Goal: Communication & Community: Answer question/provide support

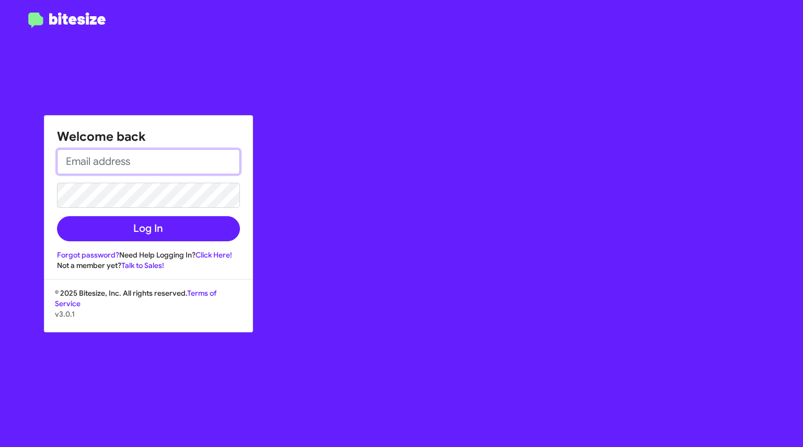
type input "[EMAIL_ADDRESS][DOMAIN_NAME]"
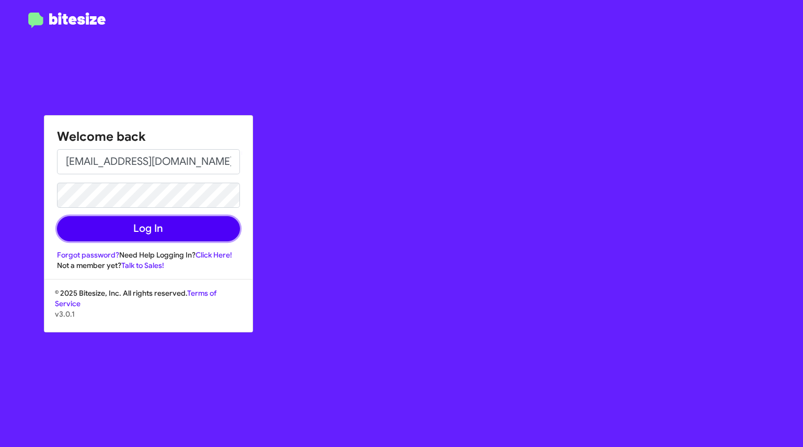
click at [154, 227] on button "Log In" at bounding box center [148, 228] width 183 height 25
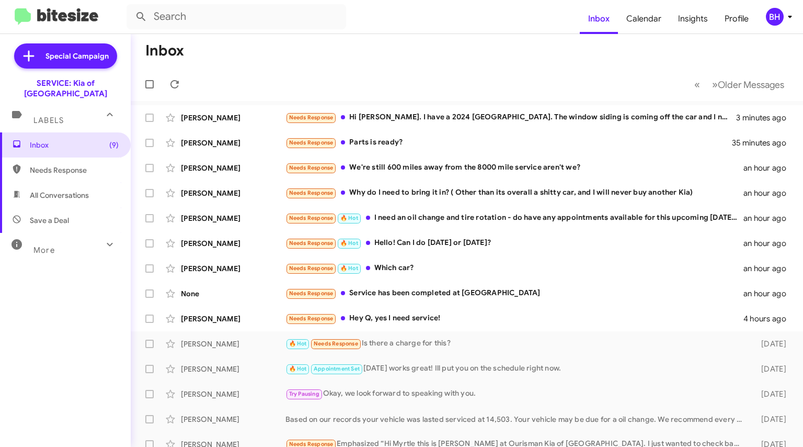
click at [226, 327] on div "[PERSON_NAME] Needs Response Hey Q, yes I need service! 4 hours ago" at bounding box center [467, 318] width 656 height 21
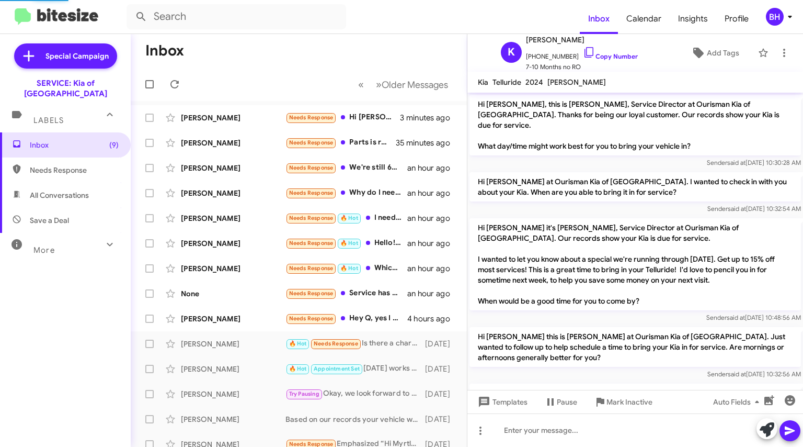
scroll to position [110, 0]
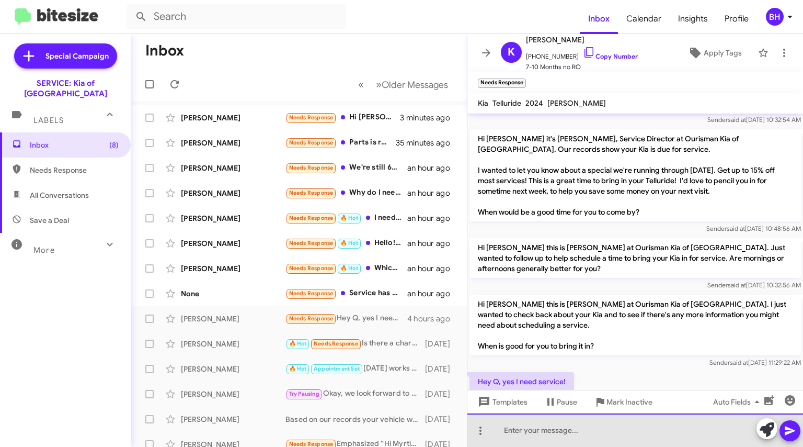
click at [572, 429] on div at bounding box center [635, 429] width 336 height 33
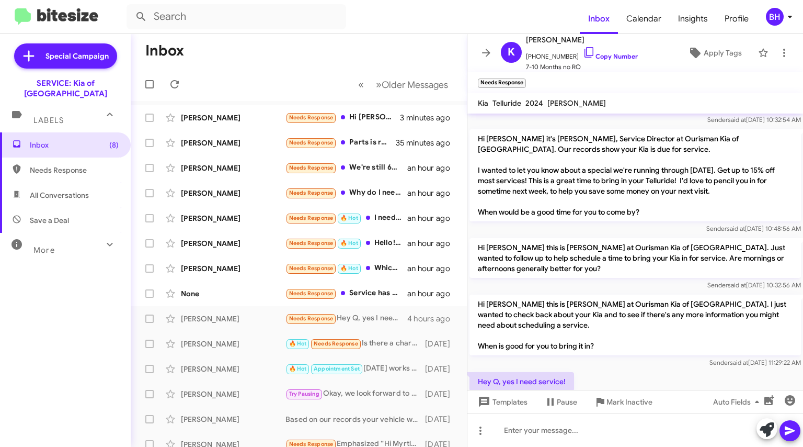
click at [600, 55] on link "Copy Number" at bounding box center [610, 56] width 55 height 8
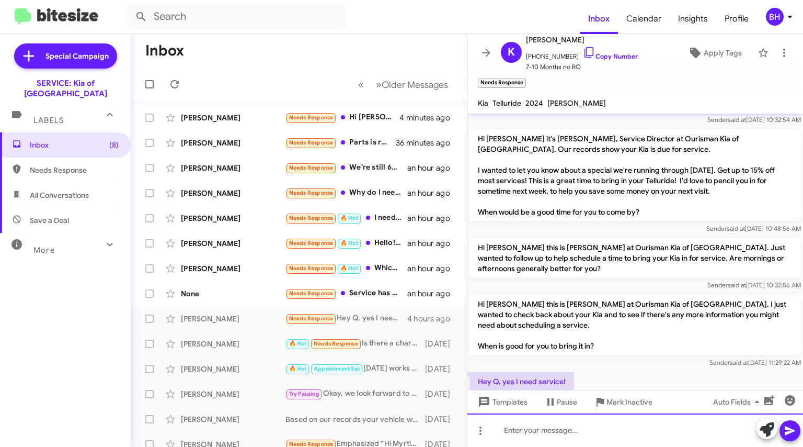
click at [636, 428] on div at bounding box center [635, 429] width 336 height 33
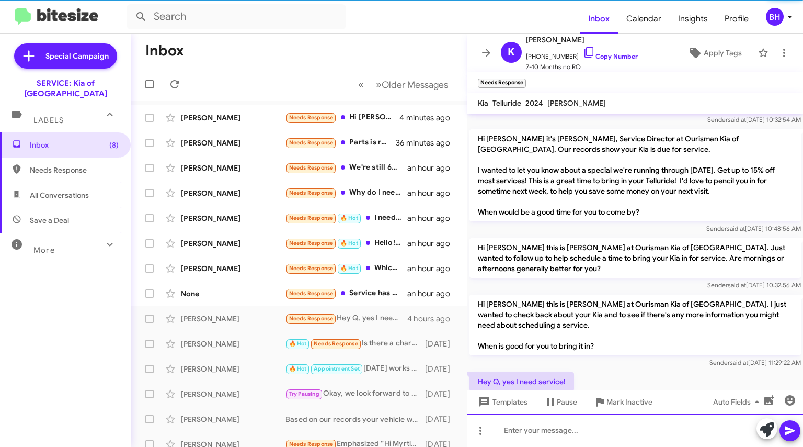
scroll to position [0, 0]
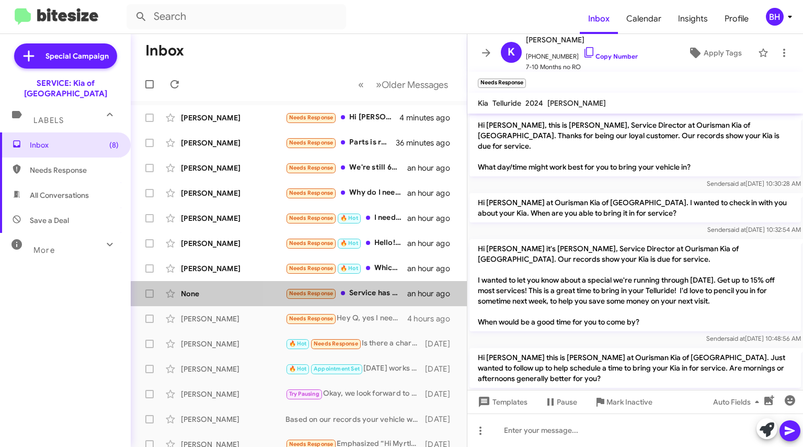
click at [368, 296] on div "Needs Response Service has been completed at Nationwide" at bounding box center [347, 293] width 122 height 12
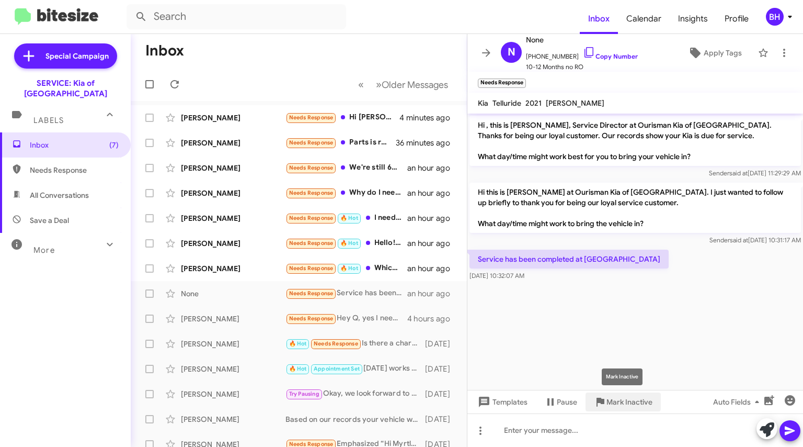
click at [602, 397] on icon at bounding box center [600, 401] width 13 height 13
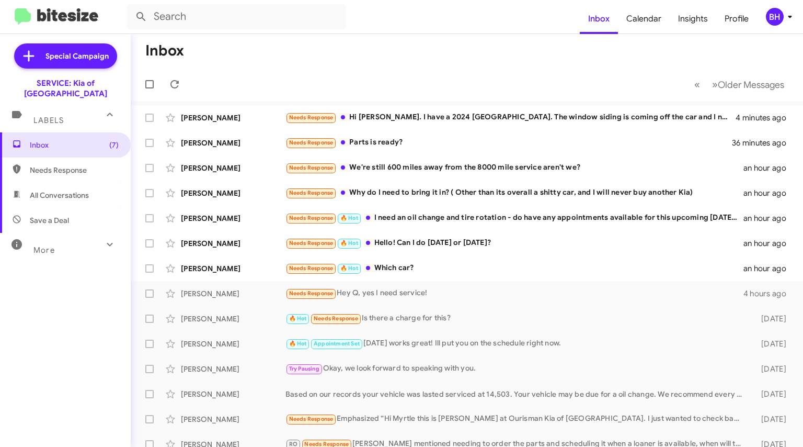
click at [402, 271] on div "Needs Response 🔥 Hot Which car?" at bounding box center [515, 268] width 458 height 12
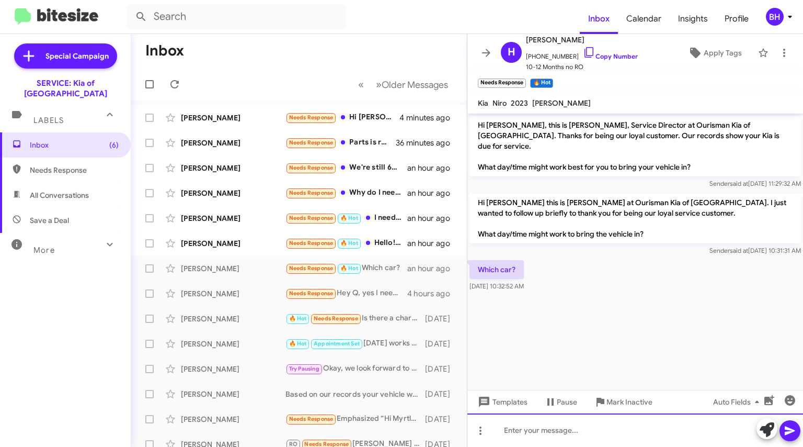
click at [546, 429] on div at bounding box center [635, 429] width 336 height 33
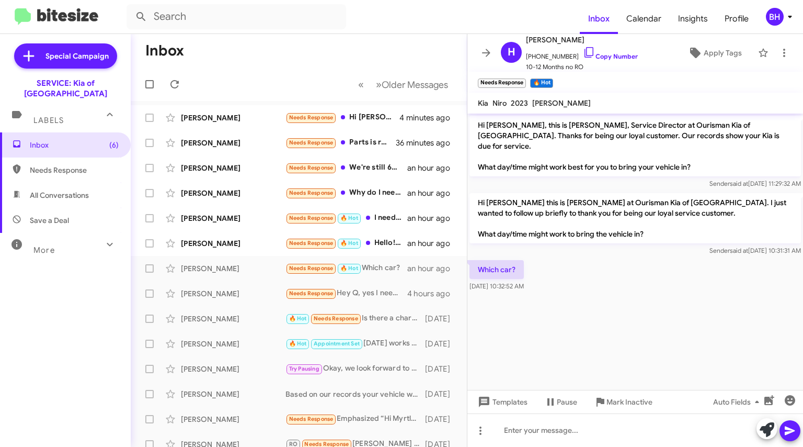
click at [582, 49] on span "+14104048185 Copy Number" at bounding box center [582, 54] width 112 height 16
click at [583, 58] on icon at bounding box center [589, 52] width 13 height 13
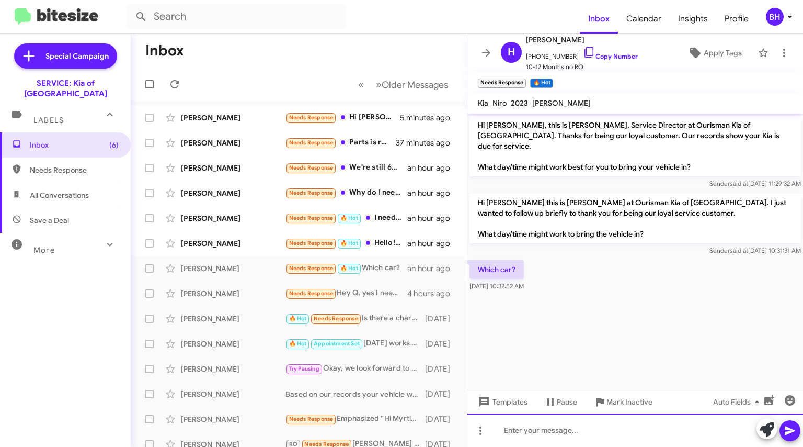
click at [640, 433] on div at bounding box center [635, 429] width 336 height 33
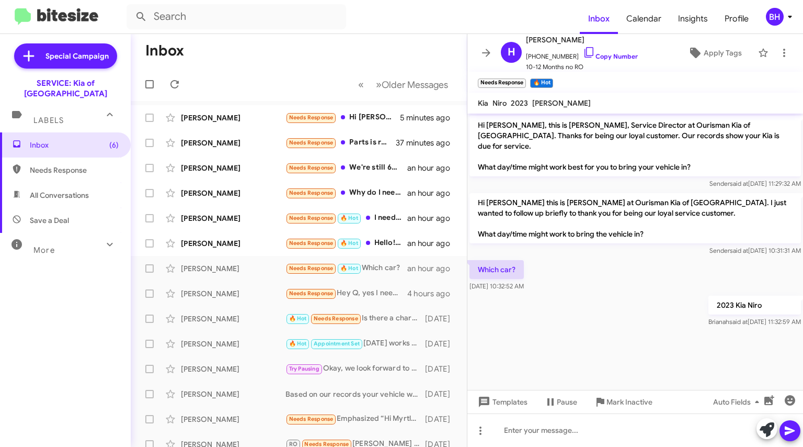
click at [255, 238] on div "[PERSON_NAME]" at bounding box center [233, 243] width 105 height 10
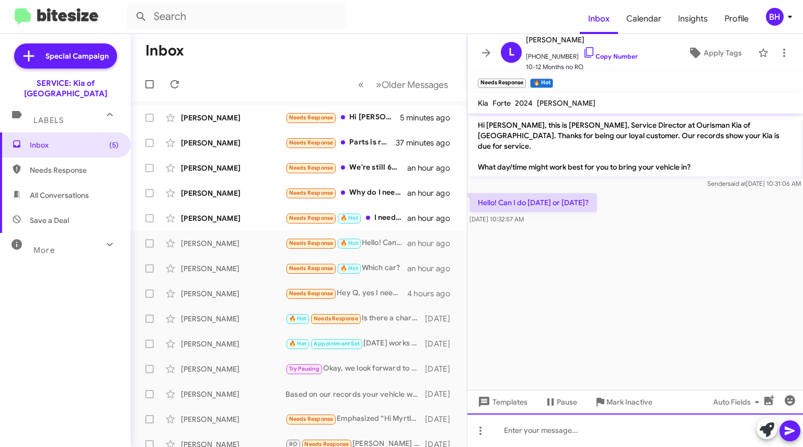
click at [554, 432] on div at bounding box center [635, 429] width 336 height 33
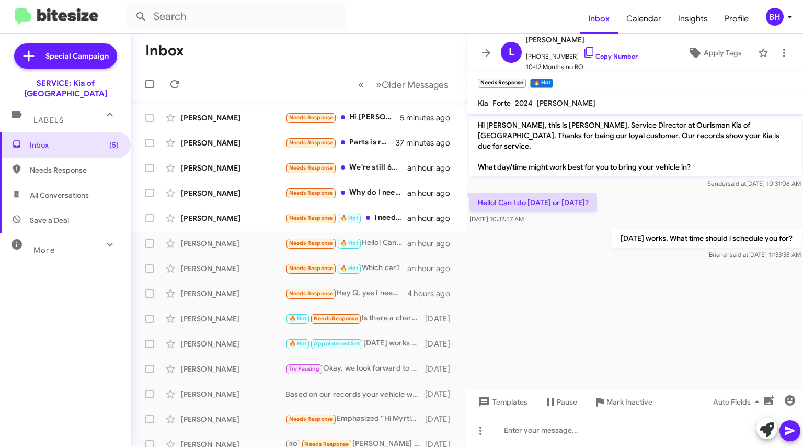
click at [201, 219] on div "[PERSON_NAME]" at bounding box center [233, 218] width 105 height 10
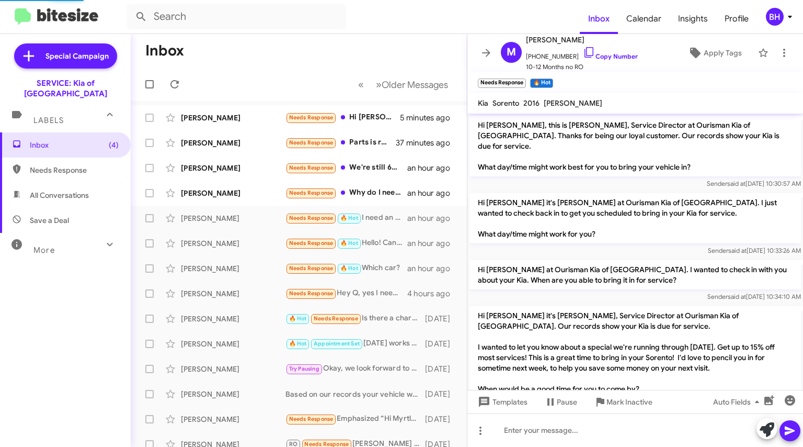
scroll to position [468, 0]
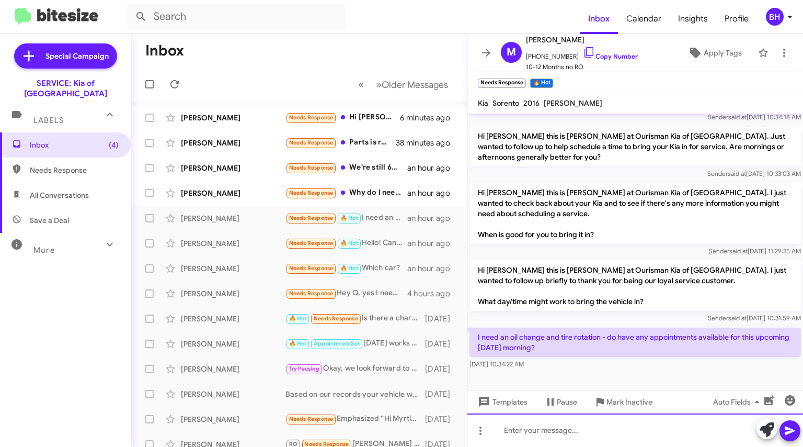
click at [520, 427] on div at bounding box center [635, 429] width 336 height 33
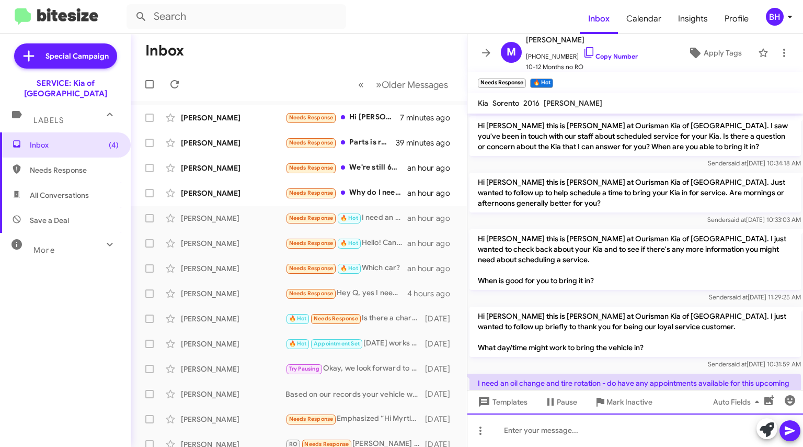
scroll to position [506, 0]
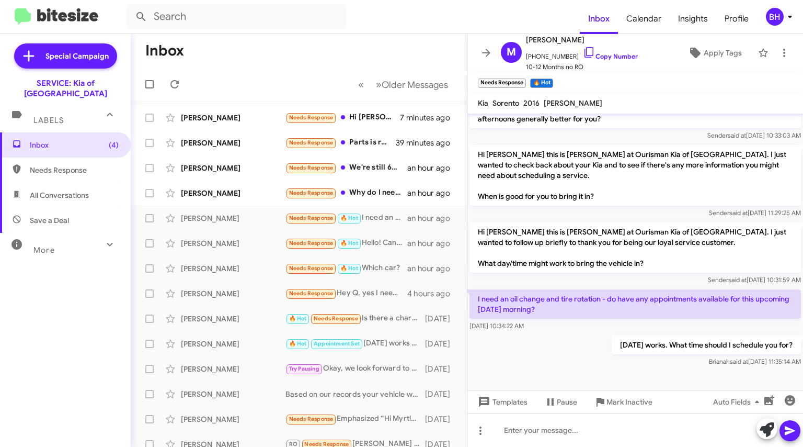
click at [358, 195] on div "Needs Response Why do I need to bring it in? ( Other than its overall a shitty …" at bounding box center [347, 193] width 122 height 12
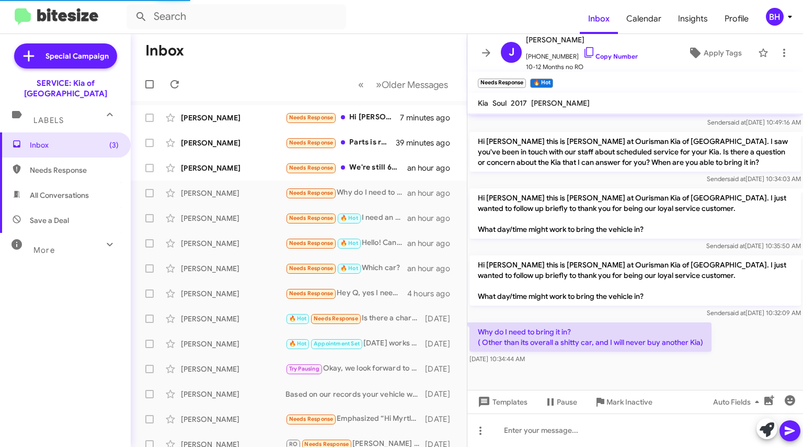
scroll to position [318, 0]
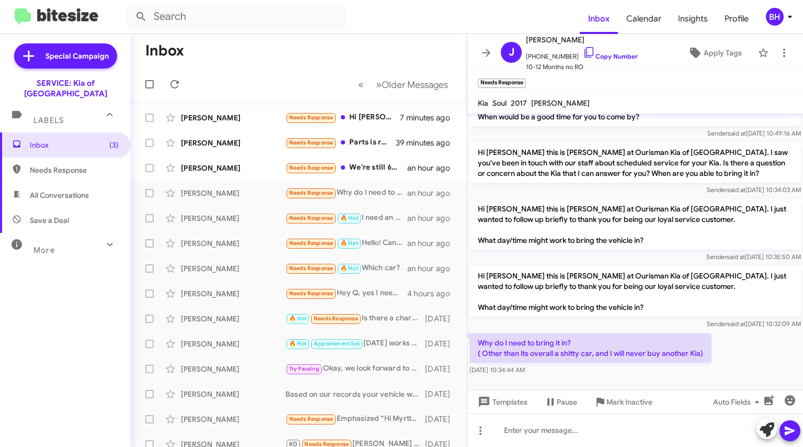
click at [583, 51] on icon at bounding box center [589, 52] width 13 height 13
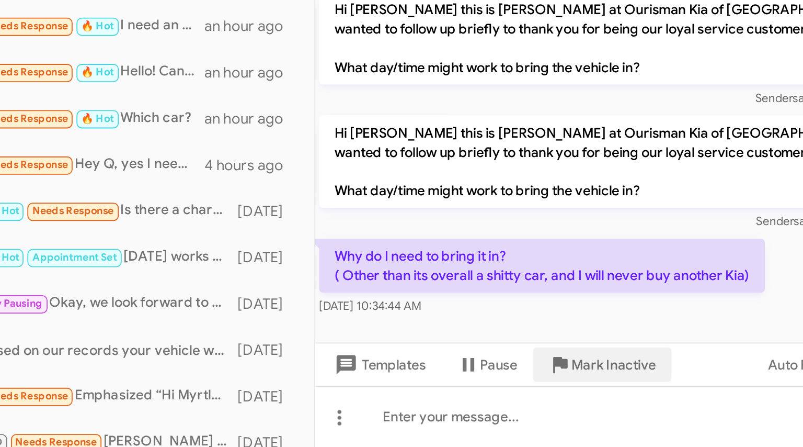
click at [601, 400] on icon at bounding box center [601, 401] width 8 height 9
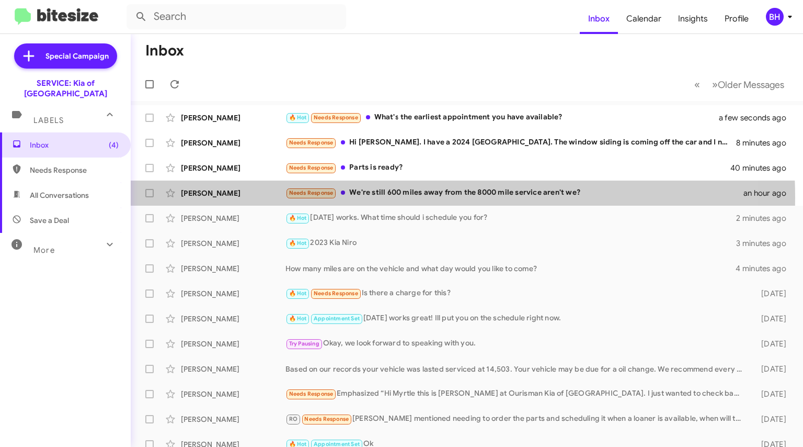
click at [378, 197] on div "Needs Response We're still 600 miles away from the 8000 mile service aren't we?" at bounding box center [515, 193] width 458 height 12
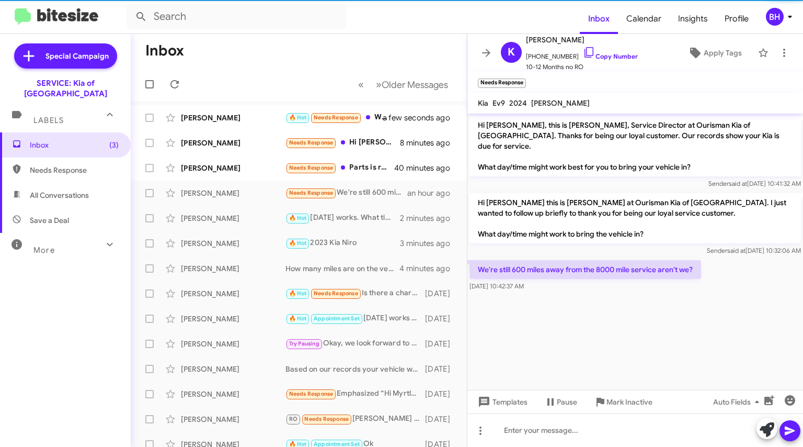
click at [590, 54] on link "Copy Number" at bounding box center [610, 56] width 55 height 8
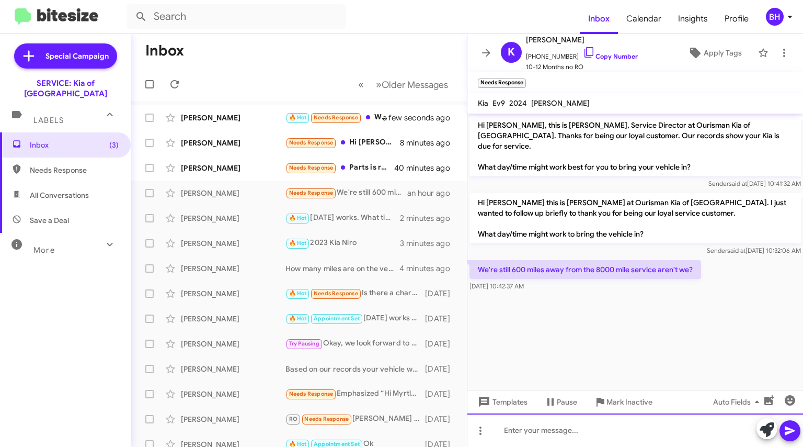
click at [532, 438] on div at bounding box center [635, 429] width 336 height 33
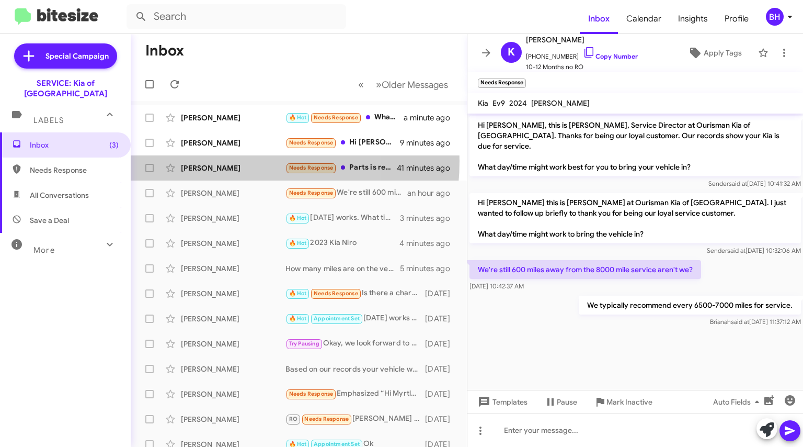
click at [221, 161] on div "Chung Lee Needs Response Parts is ready? 41 minutes ago" at bounding box center [299, 167] width 320 height 21
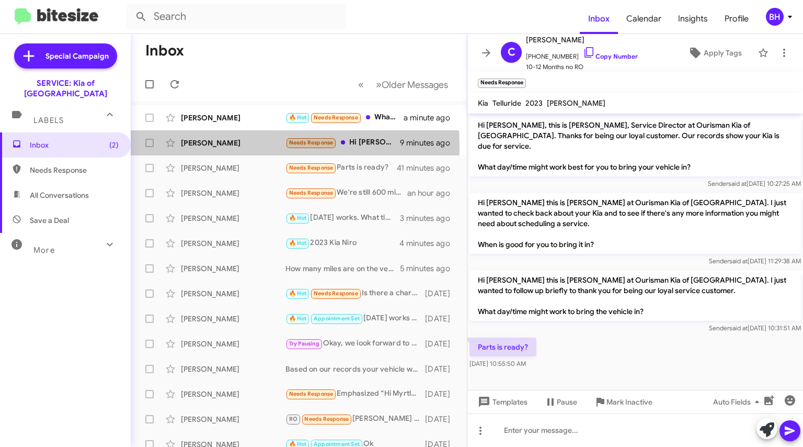
click at [206, 146] on div "[PERSON_NAME]" at bounding box center [233, 143] width 105 height 10
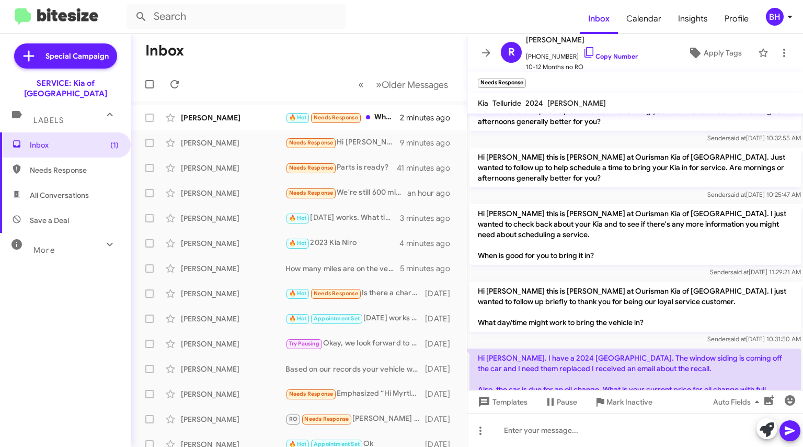
scroll to position [489, 0]
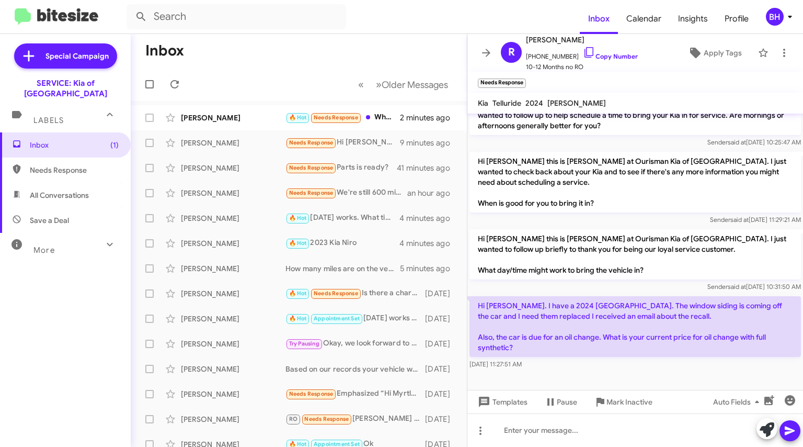
click at [583, 56] on icon at bounding box center [589, 52] width 13 height 13
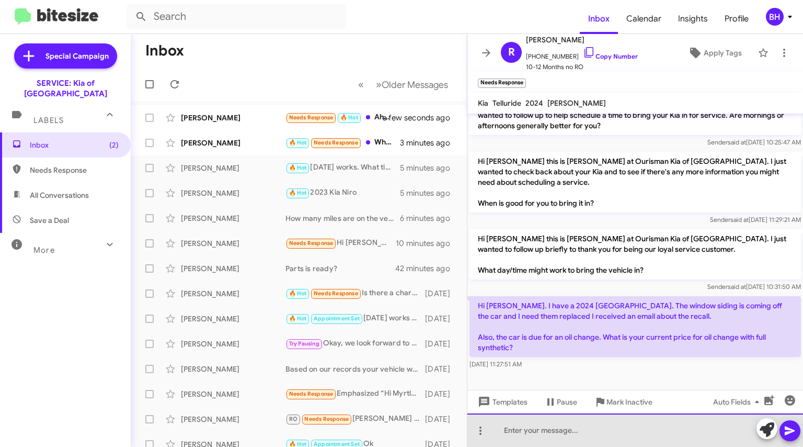
click at [549, 429] on div at bounding box center [635, 429] width 336 height 33
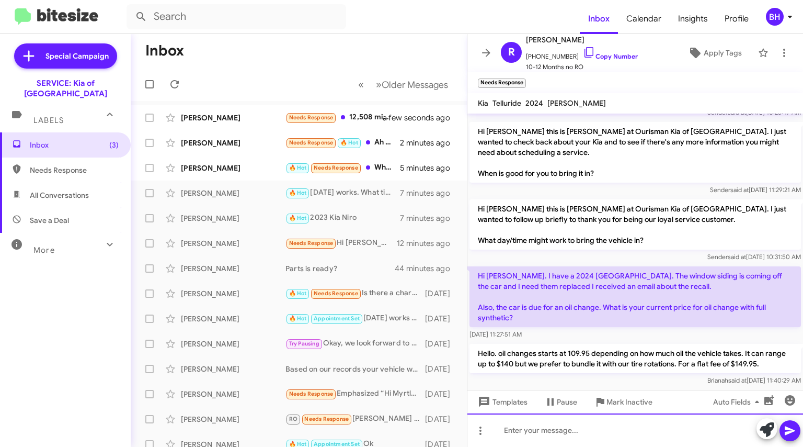
scroll to position [538, 0]
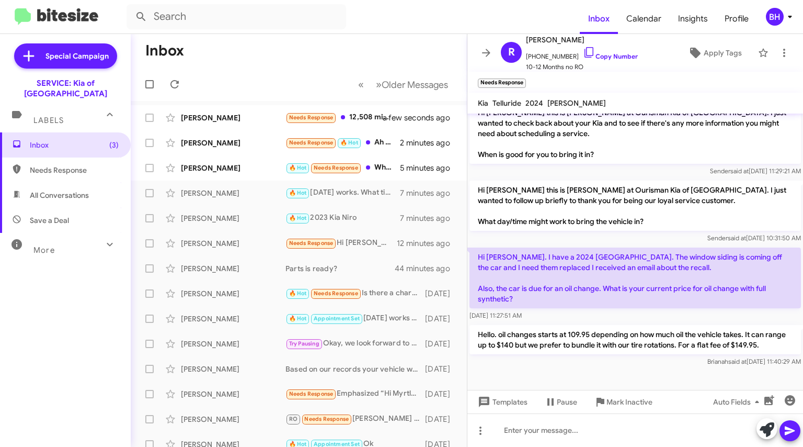
click at [225, 166] on div "[PERSON_NAME]" at bounding box center [233, 168] width 105 height 10
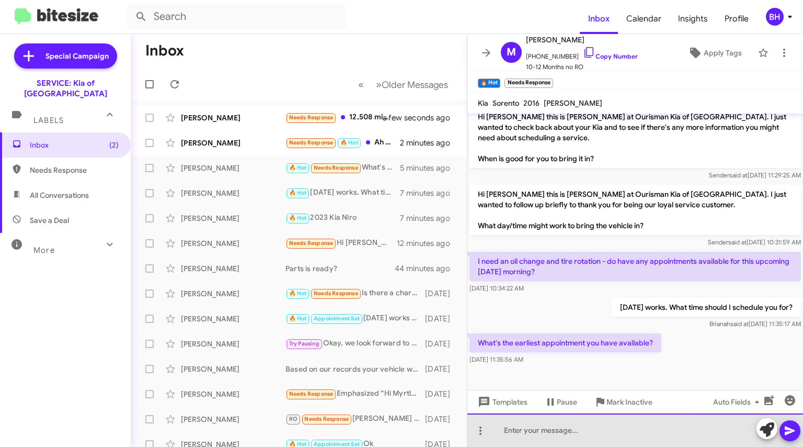
click at [618, 426] on div at bounding box center [635, 429] width 336 height 33
click at [576, 430] on div at bounding box center [635, 429] width 336 height 33
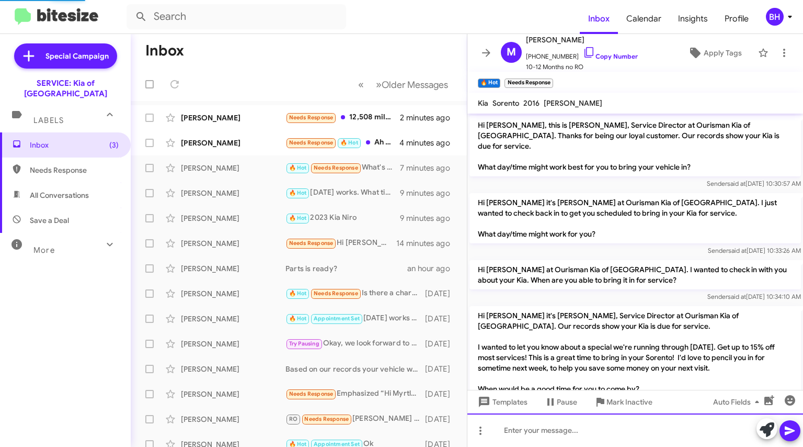
scroll to position [621, 0]
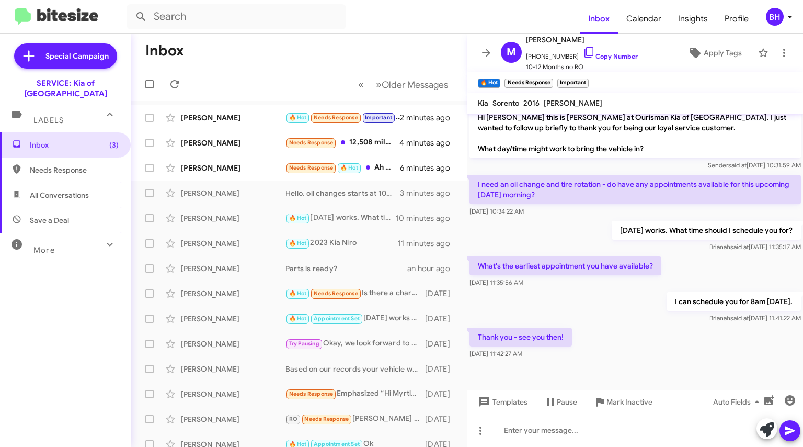
click at [585, 53] on icon at bounding box center [589, 52] width 9 height 10
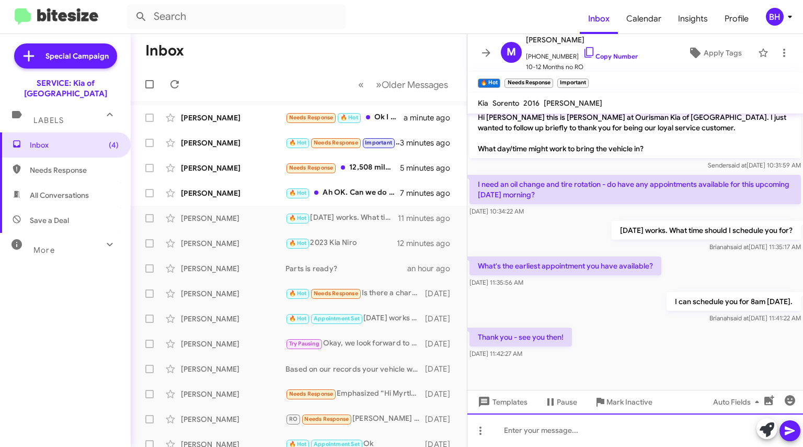
click at [603, 436] on div at bounding box center [635, 429] width 336 height 33
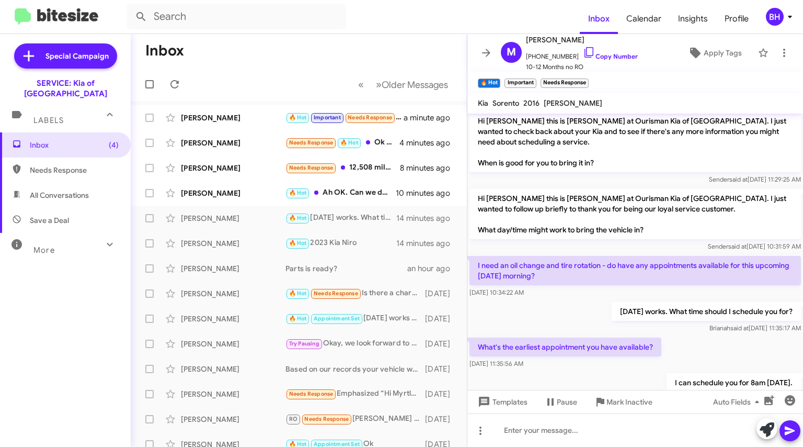
scroll to position [697, 0]
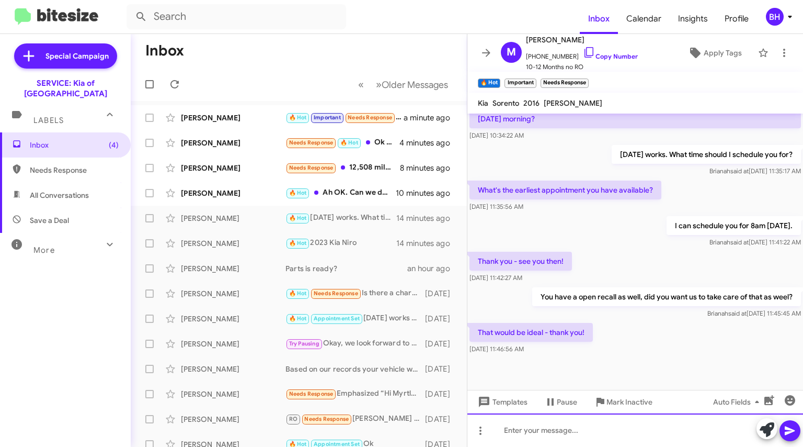
drag, startPoint x: 610, startPoint y: 436, endPoint x: 628, endPoint y: 392, distance: 47.4
click at [610, 436] on div at bounding box center [635, 429] width 336 height 33
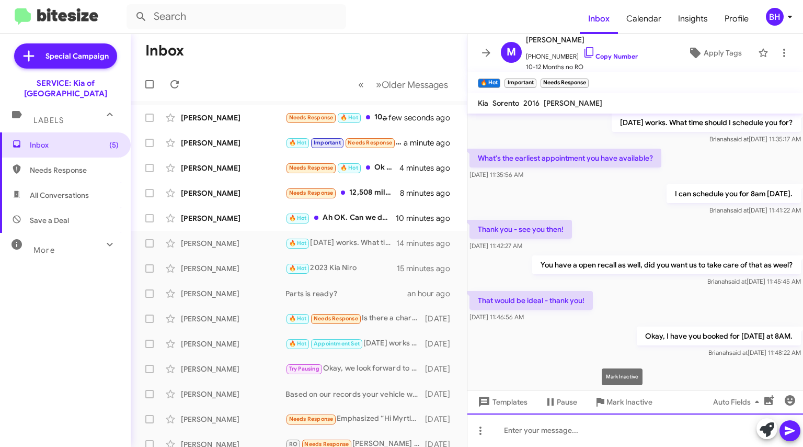
scroll to position [735, 0]
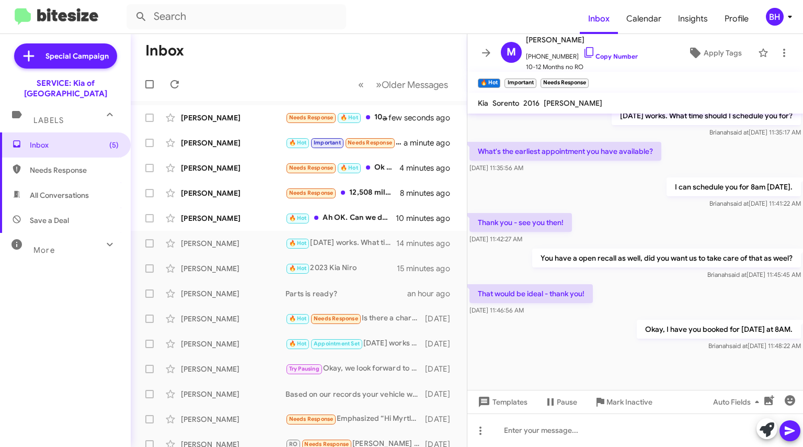
click at [218, 220] on div "[PERSON_NAME]" at bounding box center [233, 218] width 105 height 10
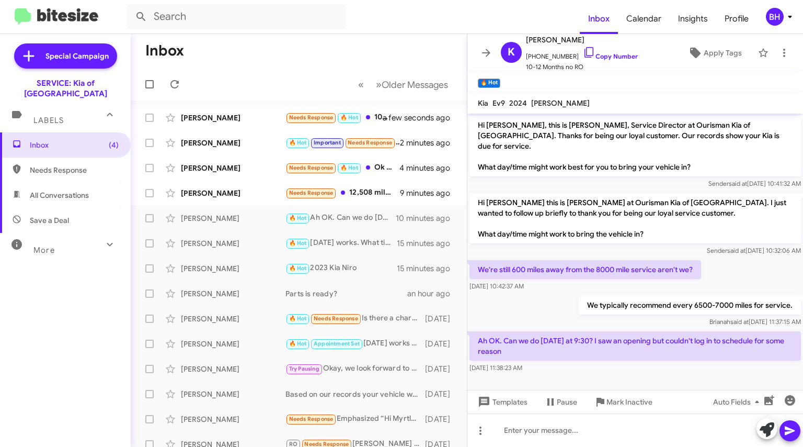
click at [601, 58] on link "Copy Number" at bounding box center [610, 56] width 55 height 8
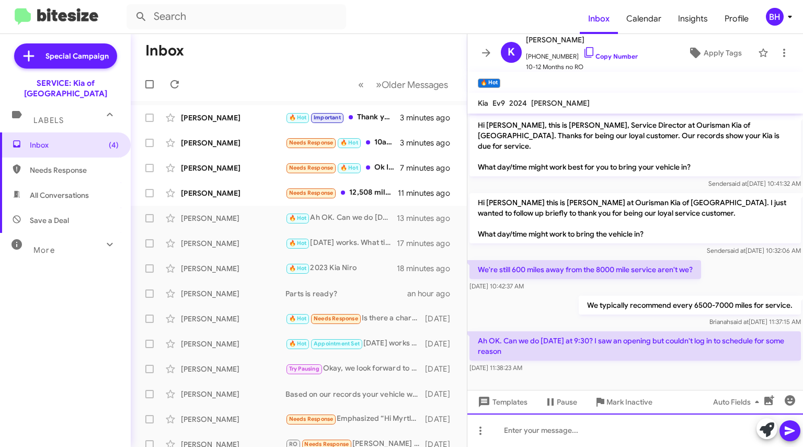
click at [620, 427] on div at bounding box center [635, 429] width 336 height 33
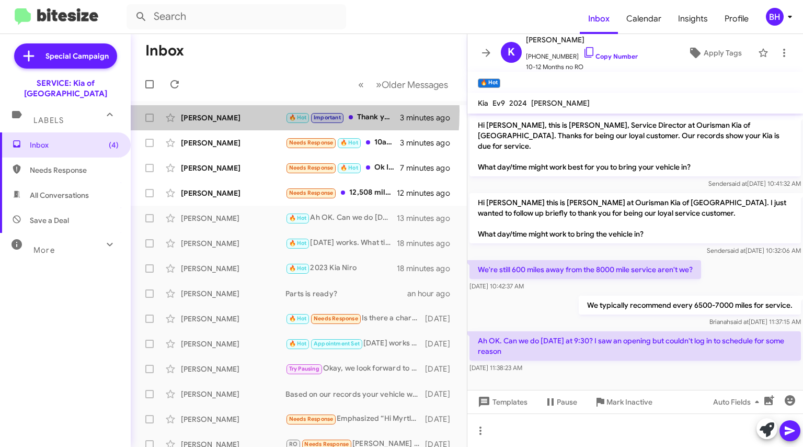
click at [190, 111] on div "Michael Kivel 🔥 Hot Important Thank you! 3 minutes ago" at bounding box center [299, 117] width 320 height 21
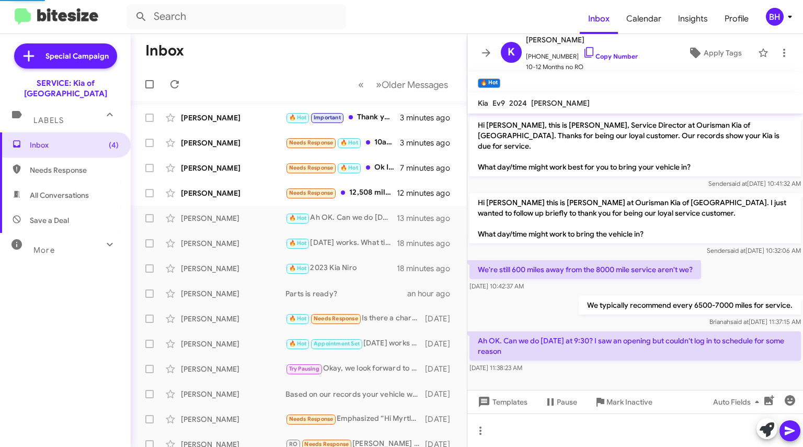
scroll to position [773, 0]
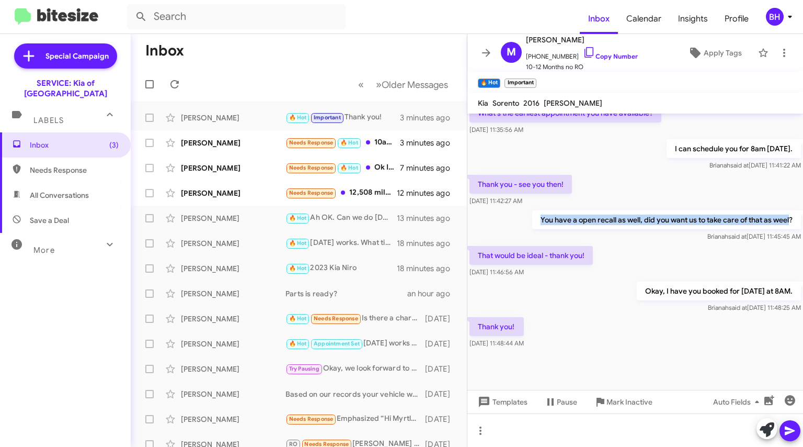
drag, startPoint x: 530, startPoint y: 208, endPoint x: 782, endPoint y: 203, distance: 252.1
click at [782, 210] on p "You have a open recall as well, did you want us to take care of that as weel?" at bounding box center [666, 219] width 269 height 19
copy p "You have a open recall as well, did you want us to take care of that as weel"
click at [218, 215] on div "[PERSON_NAME]" at bounding box center [233, 218] width 105 height 10
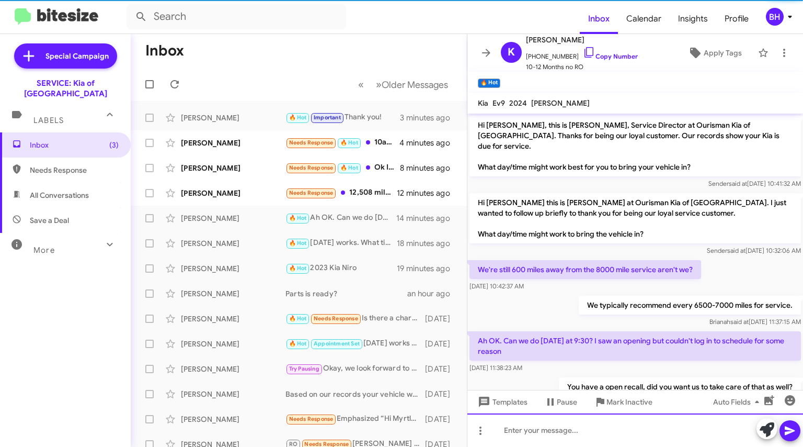
scroll to position [26, 0]
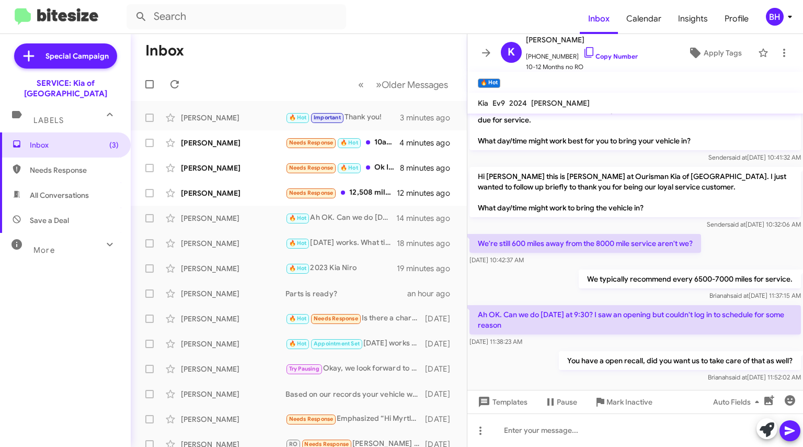
click at [233, 158] on div "Ryan Scirrotto Needs Response 🔥 Hot Ok I can get oil change for much cheaper at…" at bounding box center [299, 167] width 320 height 21
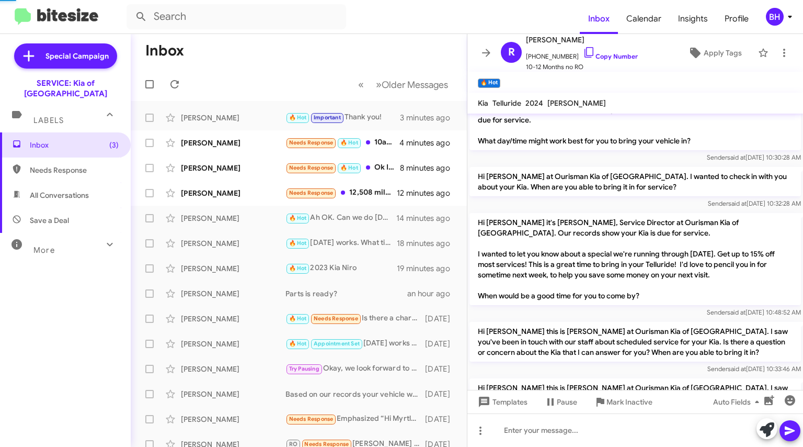
scroll to position [596, 0]
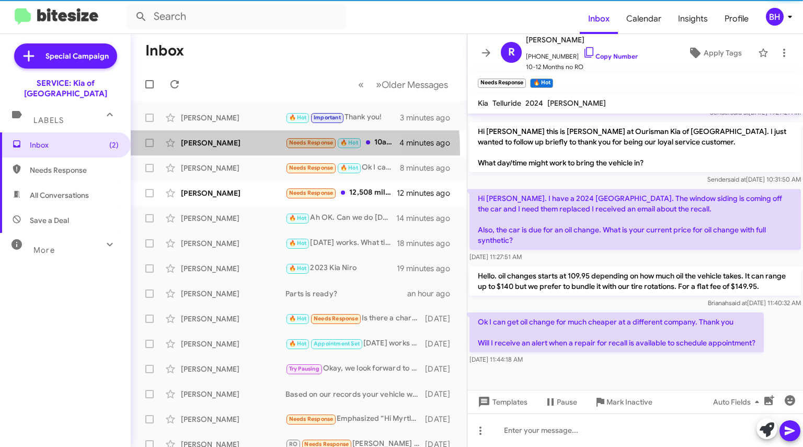
click at [232, 151] on div "Donald Brolliar Needs Response 🔥 Hot 10am Thursday Auggust 14, 2025 4 minutes a…" at bounding box center [299, 142] width 320 height 21
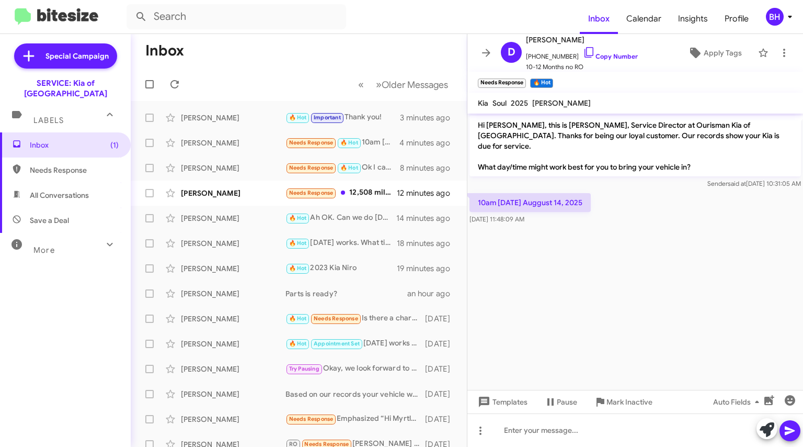
click at [584, 53] on icon at bounding box center [589, 52] width 13 height 13
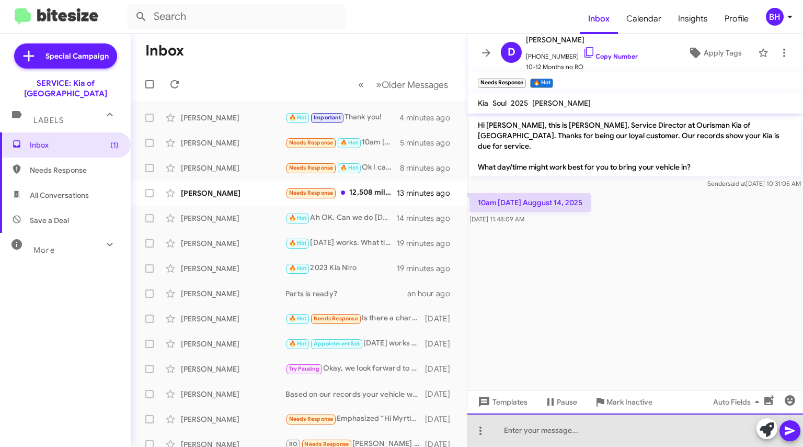
click at [578, 432] on div at bounding box center [635, 429] width 336 height 33
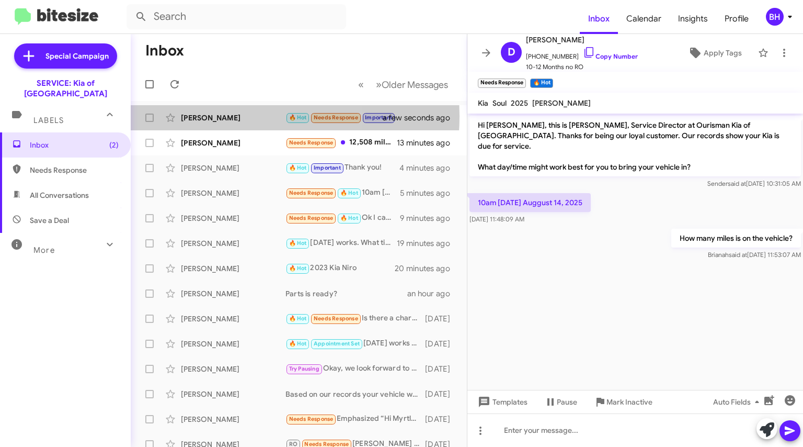
click at [211, 116] on div "[PERSON_NAME]" at bounding box center [233, 117] width 105 height 10
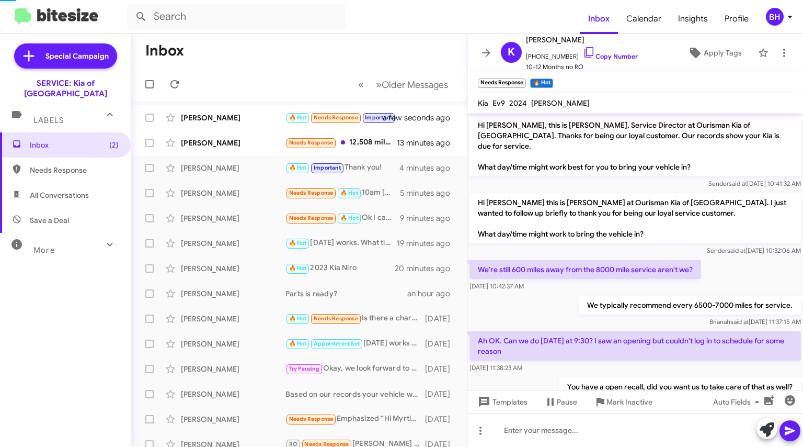
scroll to position [64, 0]
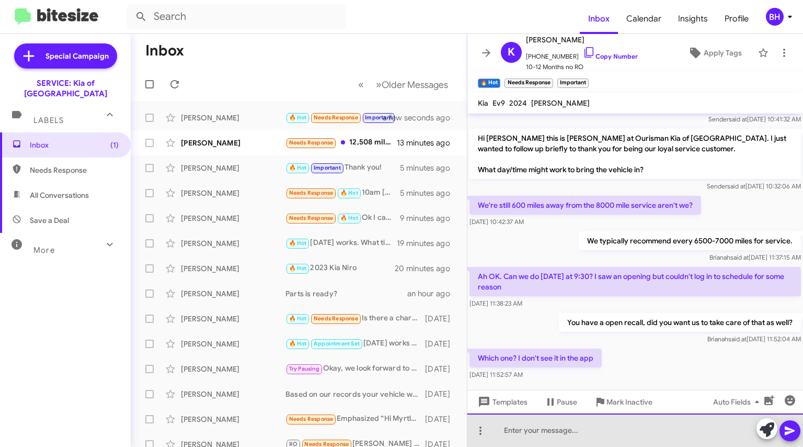
click at [594, 434] on div at bounding box center [635, 429] width 336 height 33
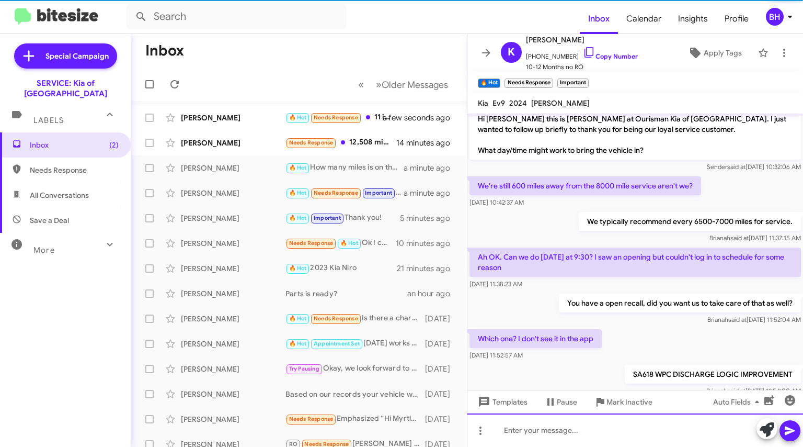
scroll to position [102, 0]
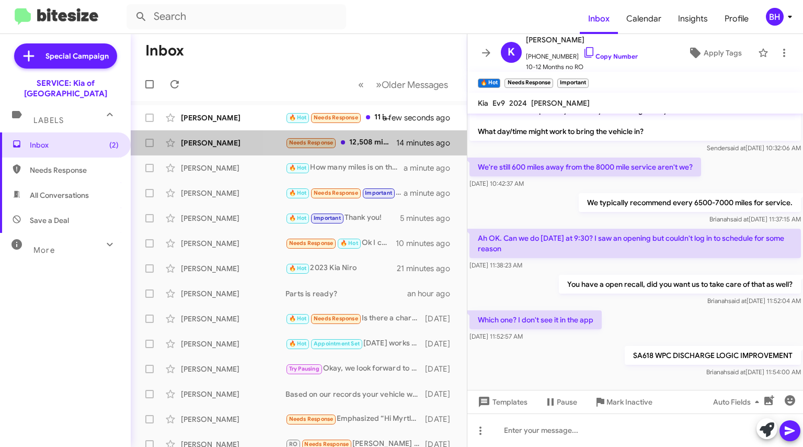
click at [350, 141] on div "Needs Response 12,508 miles so probably due for an oil change and tire rotation…" at bounding box center [341, 142] width 111 height 12
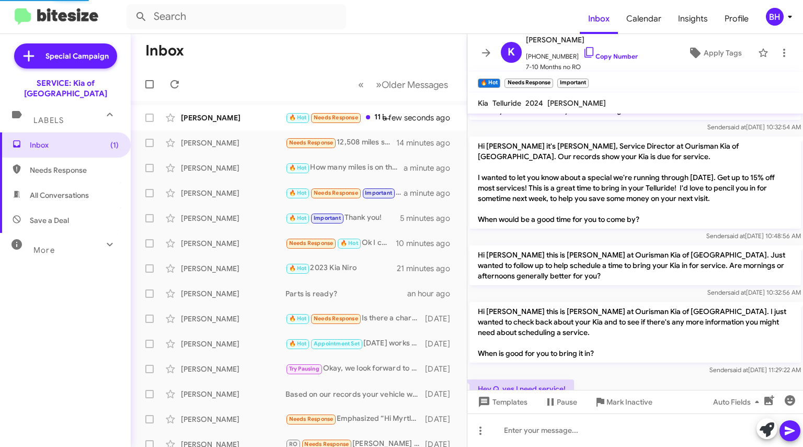
scroll to position [218, 0]
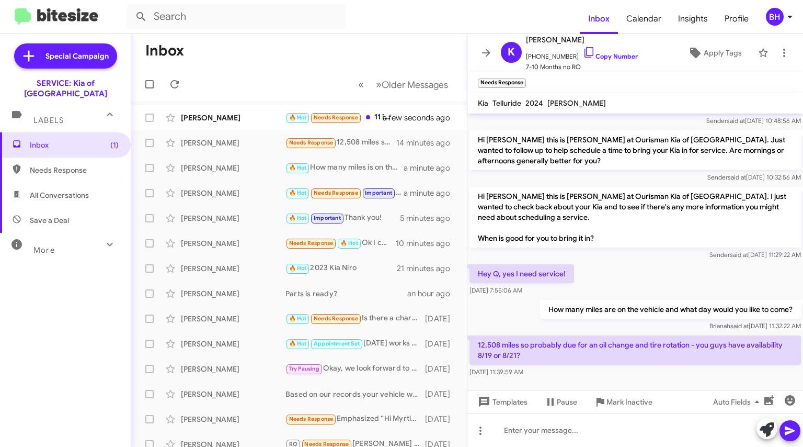
click at [594, 55] on link "Copy Number" at bounding box center [610, 56] width 55 height 8
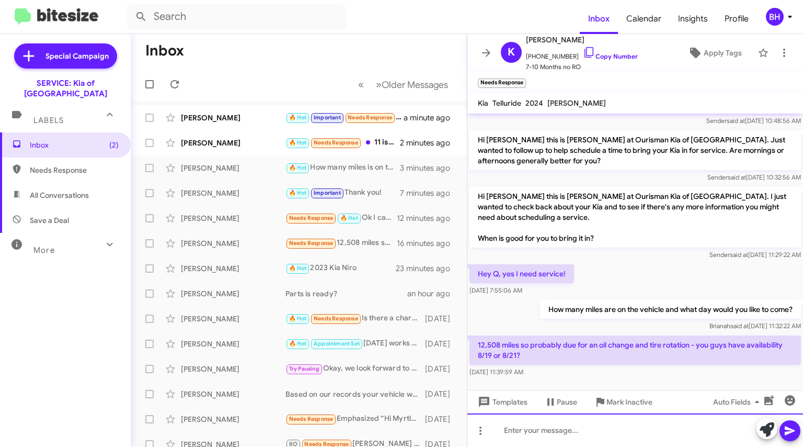
click at [539, 431] on div at bounding box center [635, 429] width 336 height 33
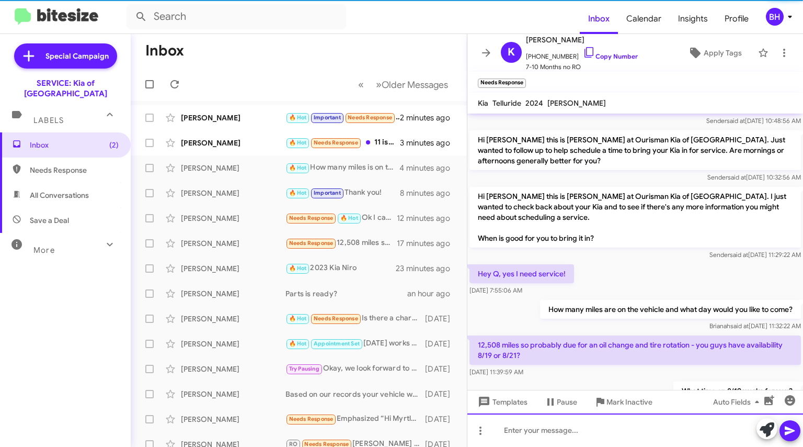
scroll to position [0, 0]
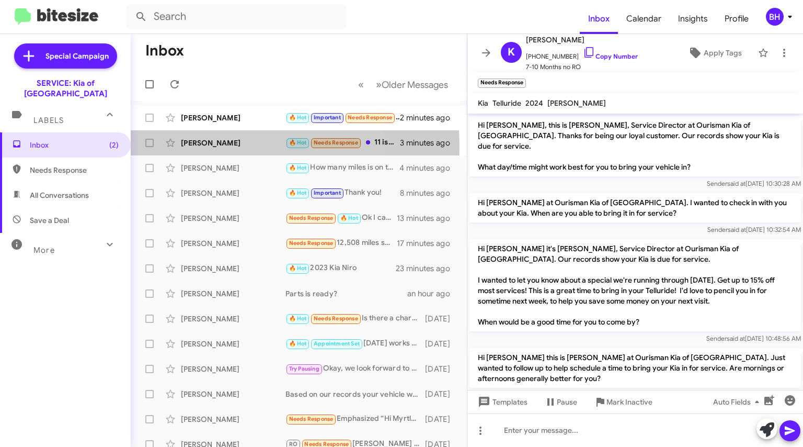
click at [222, 147] on div "[PERSON_NAME]" at bounding box center [233, 143] width 105 height 10
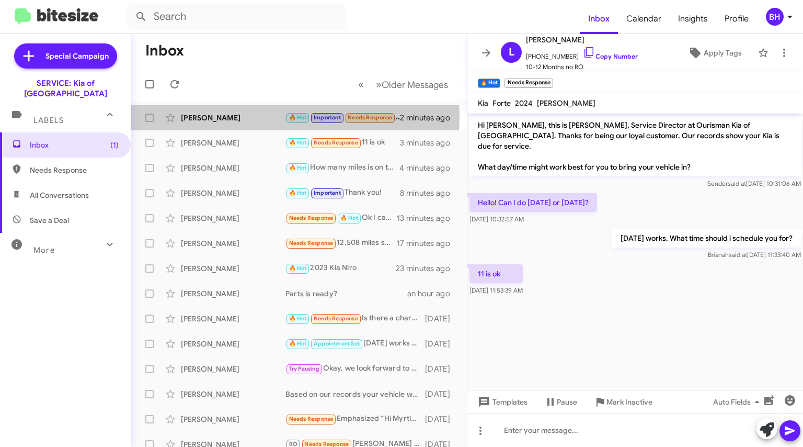
click at [224, 115] on div "[PERSON_NAME]" at bounding box center [233, 117] width 105 height 10
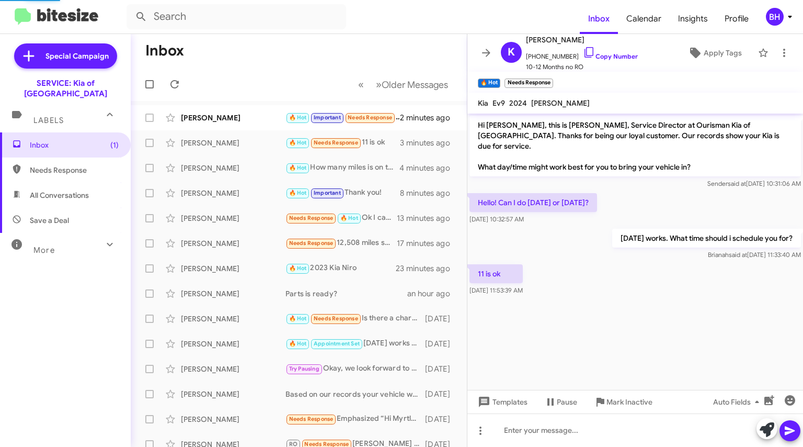
scroll to position [140, 0]
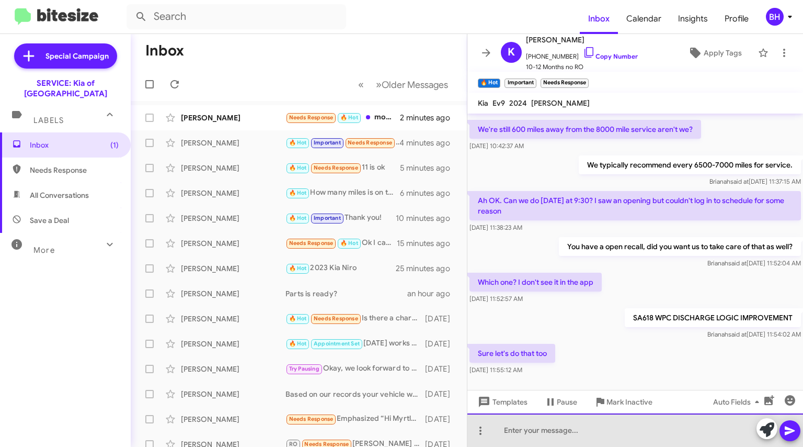
click at [578, 426] on div at bounding box center [635, 429] width 336 height 33
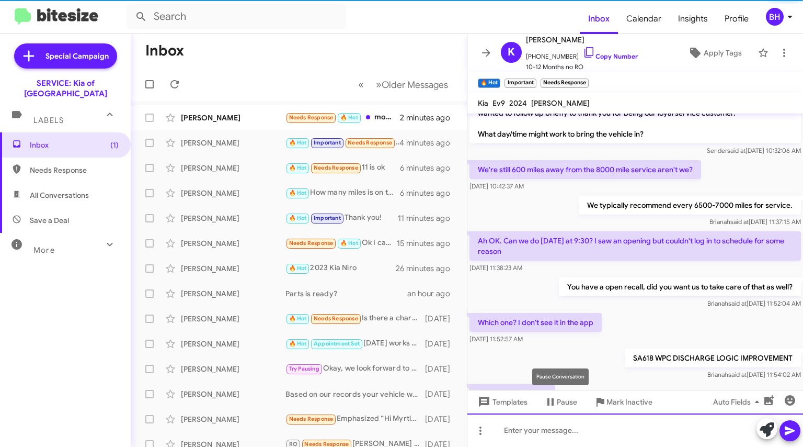
scroll to position [179, 0]
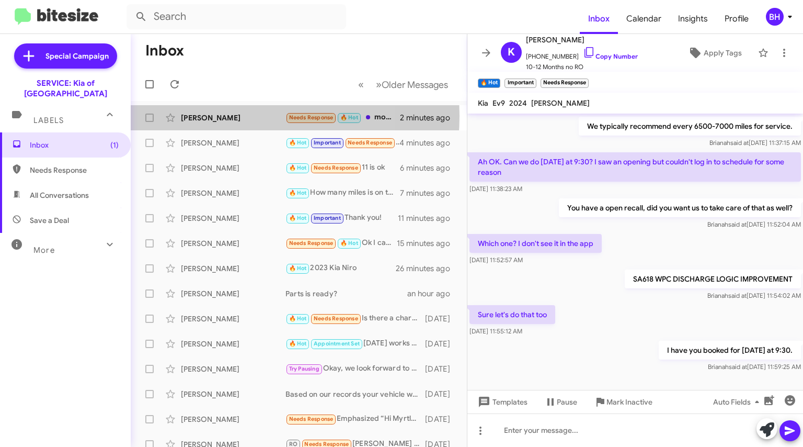
click at [228, 116] on div "[PERSON_NAME]" at bounding box center [233, 117] width 105 height 10
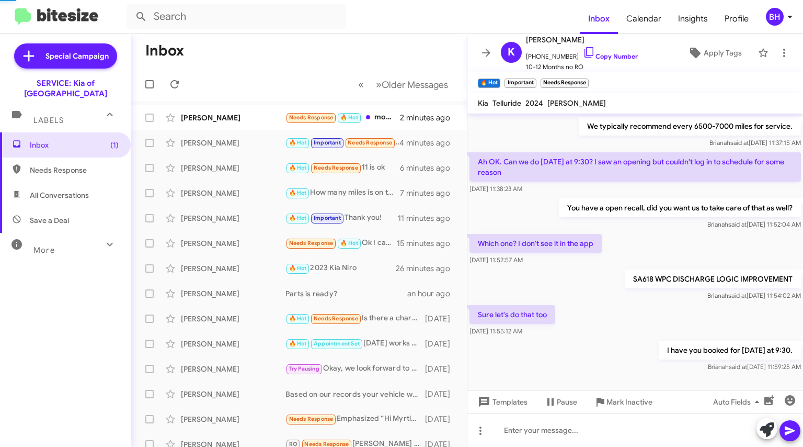
scroll to position [294, 0]
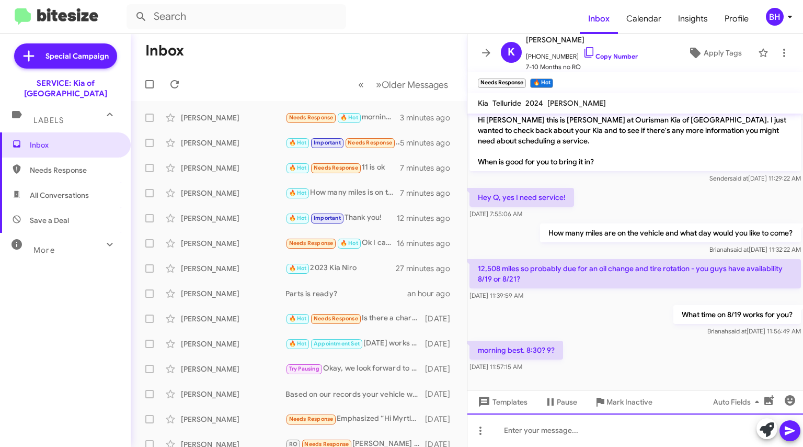
click at [590, 430] on div at bounding box center [635, 429] width 336 height 33
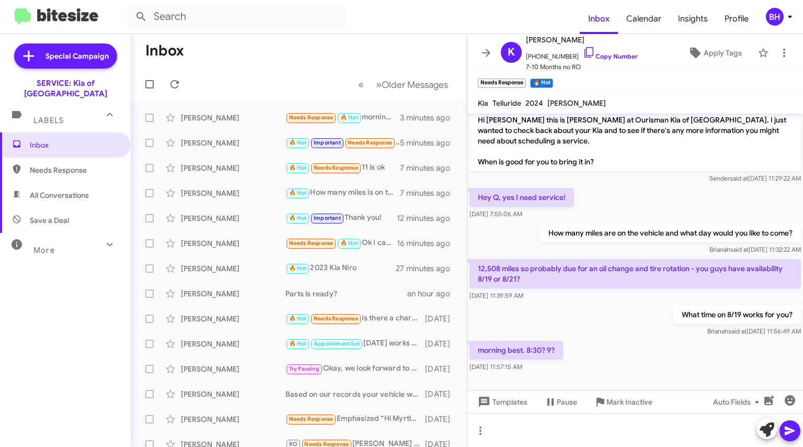
click at [228, 116] on div "[PERSON_NAME]" at bounding box center [233, 117] width 105 height 10
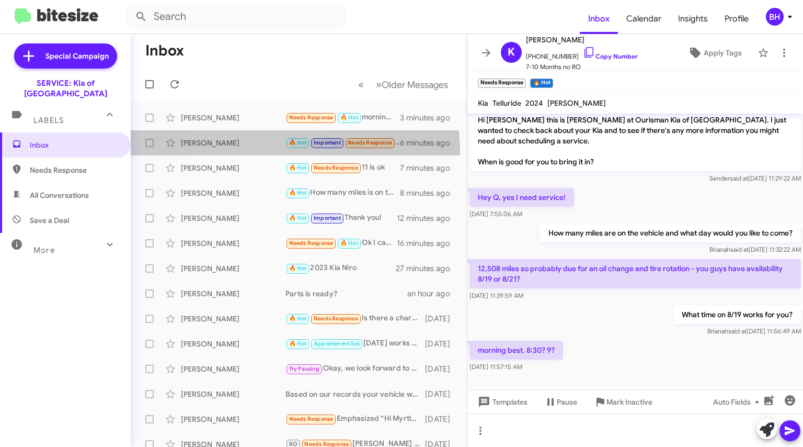
click at [259, 151] on div "Keith Elliott 🔥 Hot Important Needs Response Sure let's do that too 6 minutes a…" at bounding box center [299, 142] width 320 height 21
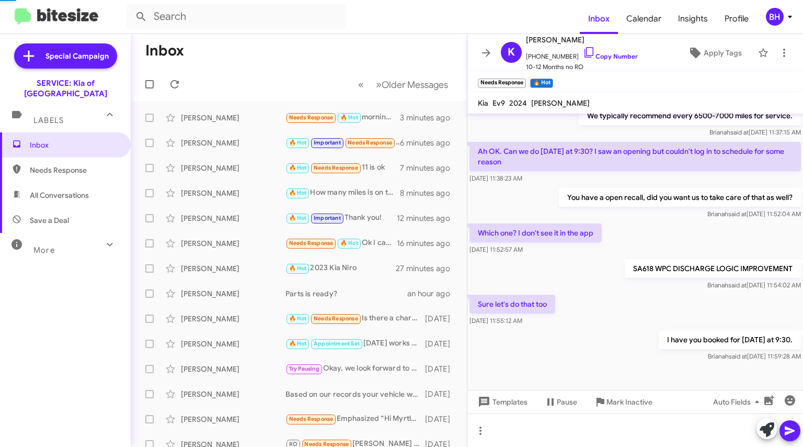
scroll to position [179, 0]
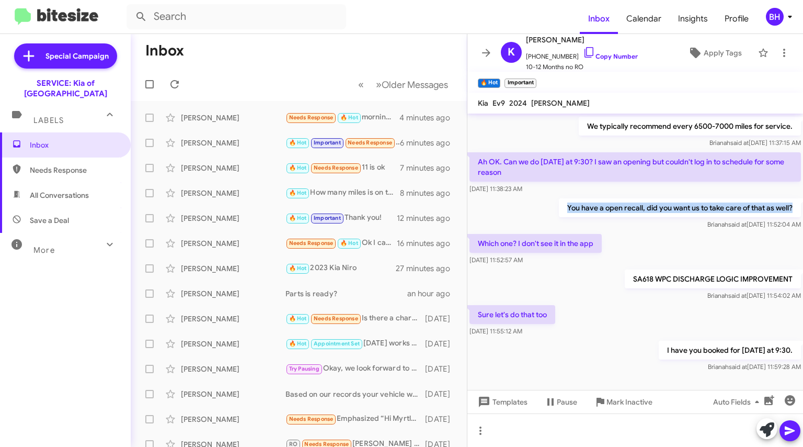
drag, startPoint x: 557, startPoint y: 199, endPoint x: 797, endPoint y: 193, distance: 240.6
click at [797, 193] on cdk-virtual-scroll-viewport "Hi Keith, this is Quinten Surber, Service Director at Ourisman Kia of Catonsvil…" at bounding box center [635, 251] width 336 height 276
copy p "You have a open recall, did you want us to take care of that as well?"
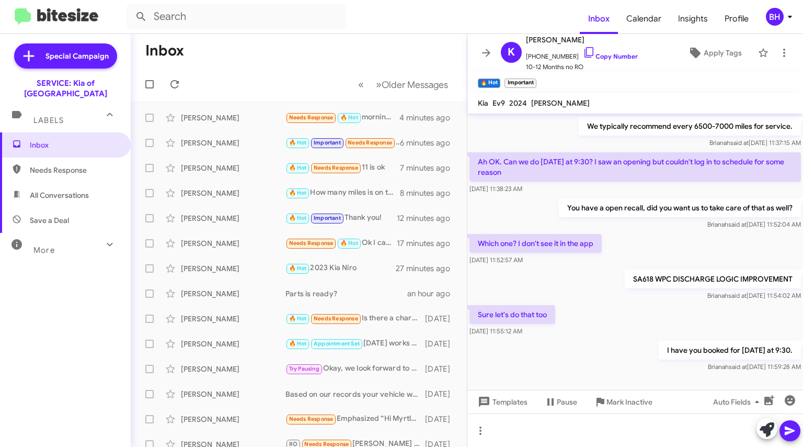
click at [250, 142] on div "[PERSON_NAME]" at bounding box center [233, 143] width 105 height 10
click at [258, 112] on div "[PERSON_NAME]" at bounding box center [233, 117] width 105 height 10
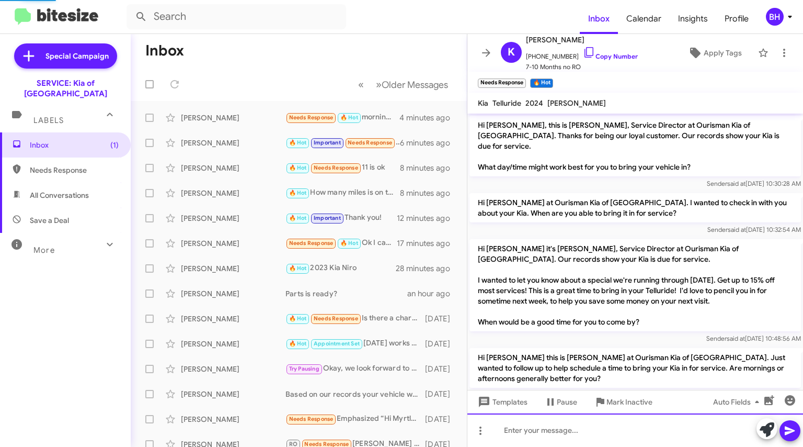
scroll to position [370, 0]
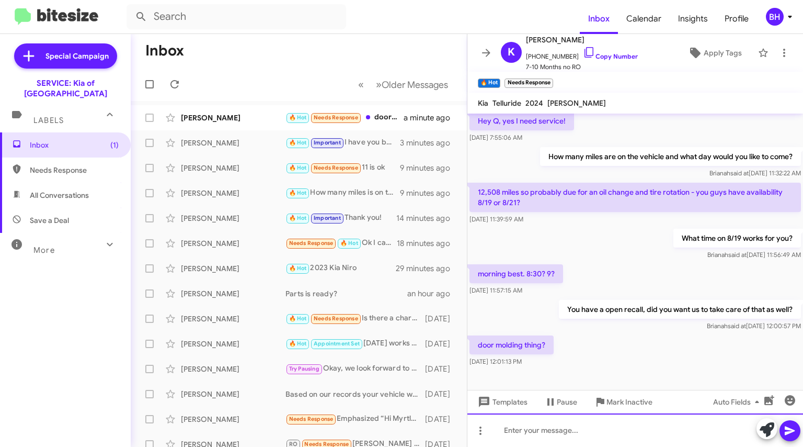
click at [537, 430] on div at bounding box center [635, 429] width 336 height 33
click at [506, 434] on div "smart cruise control sw logic update." at bounding box center [635, 429] width 336 height 33
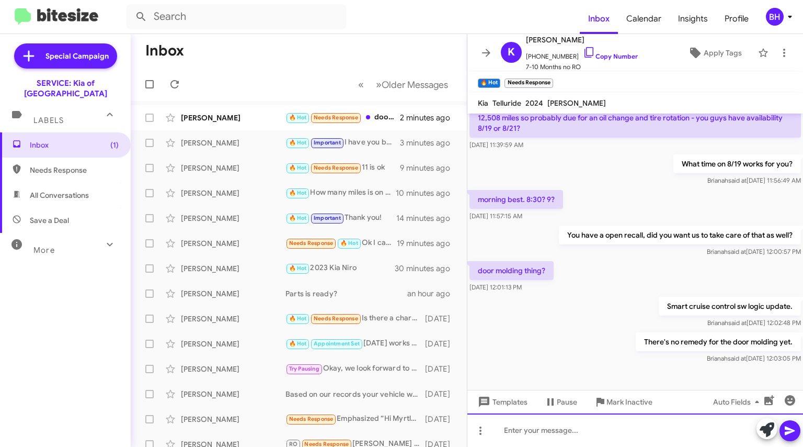
scroll to position [447, 0]
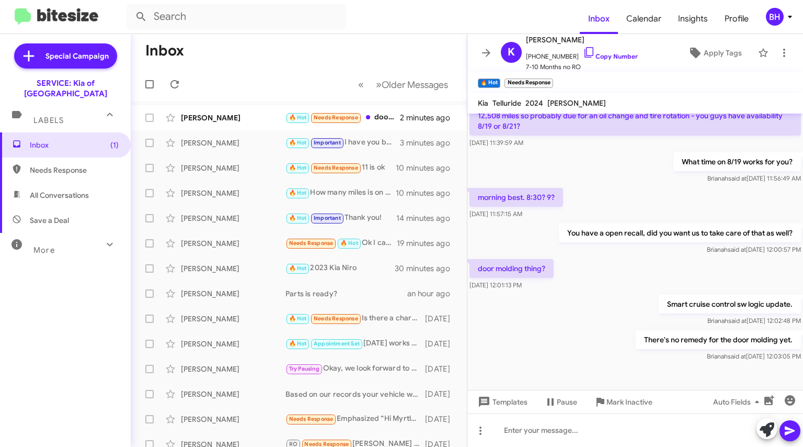
click at [231, 142] on div "[PERSON_NAME]" at bounding box center [233, 143] width 105 height 10
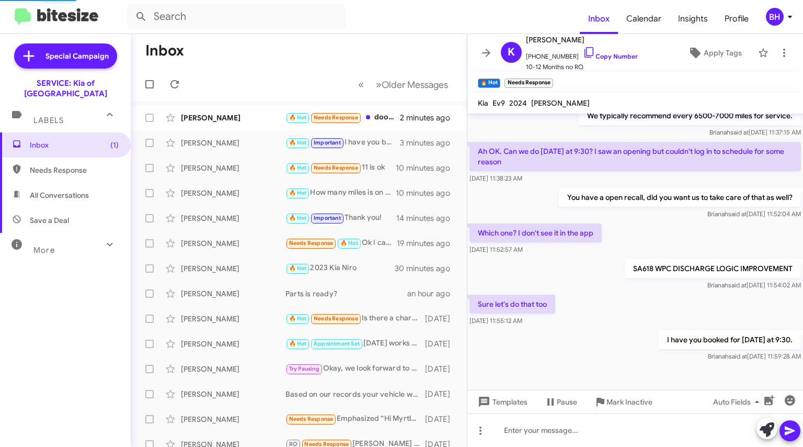
scroll to position [179, 0]
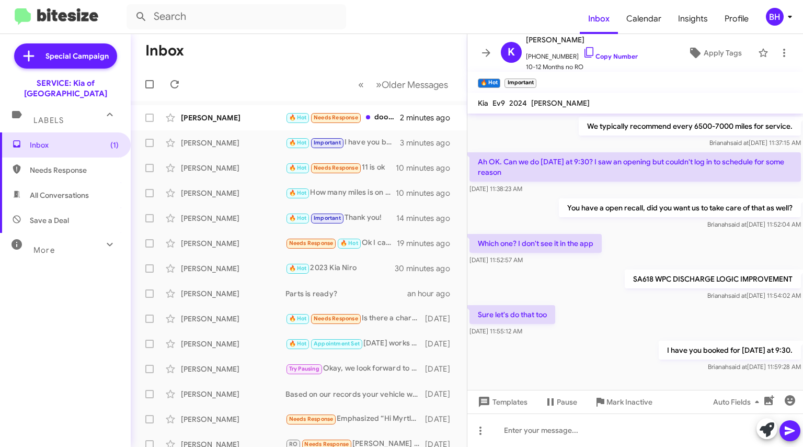
click at [238, 162] on div "Lacina Edmonds 🔥 Hot Needs Response 11 is ok 10 minutes ago" at bounding box center [299, 167] width 320 height 21
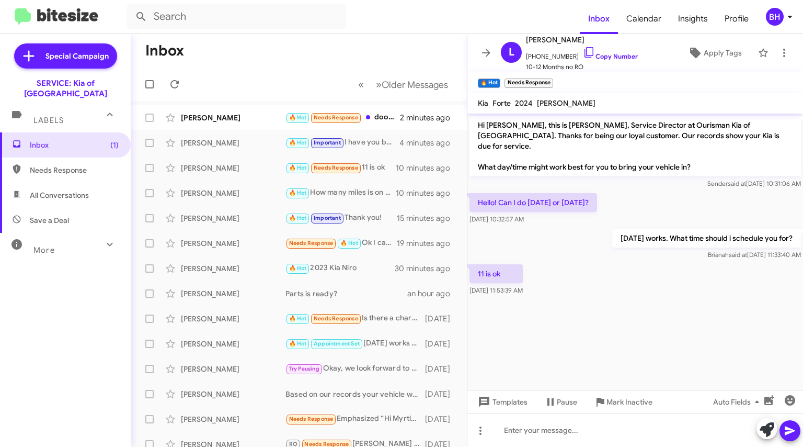
click at [603, 59] on link "Copy Number" at bounding box center [610, 56] width 55 height 8
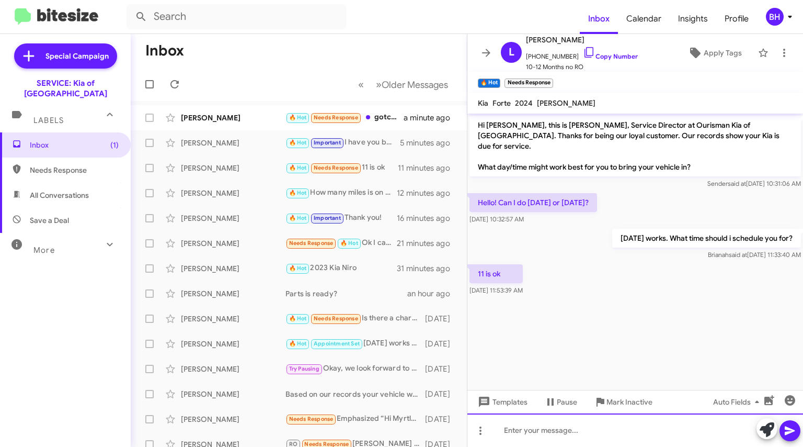
click at [582, 431] on div at bounding box center [635, 429] width 336 height 33
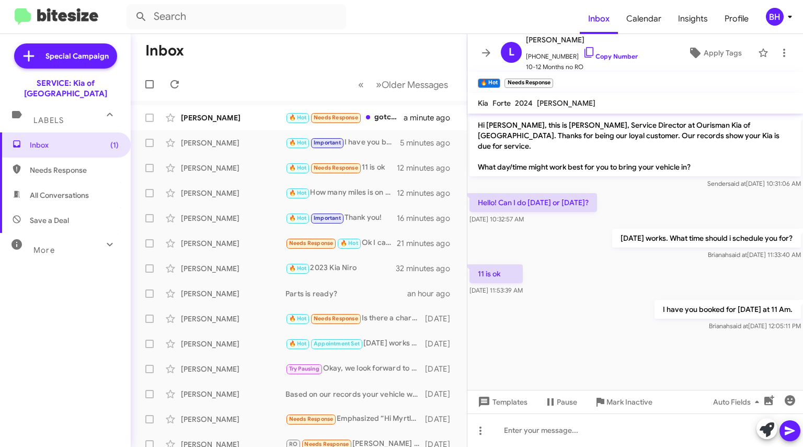
click at [225, 122] on div "[PERSON_NAME]" at bounding box center [233, 117] width 105 height 10
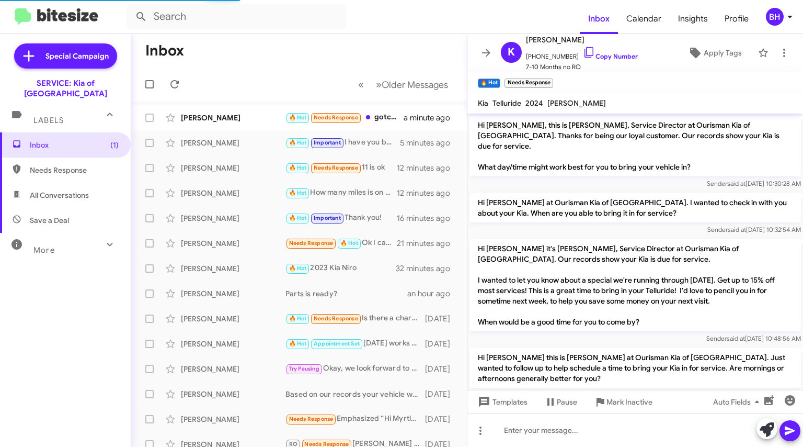
scroll to position [495, 0]
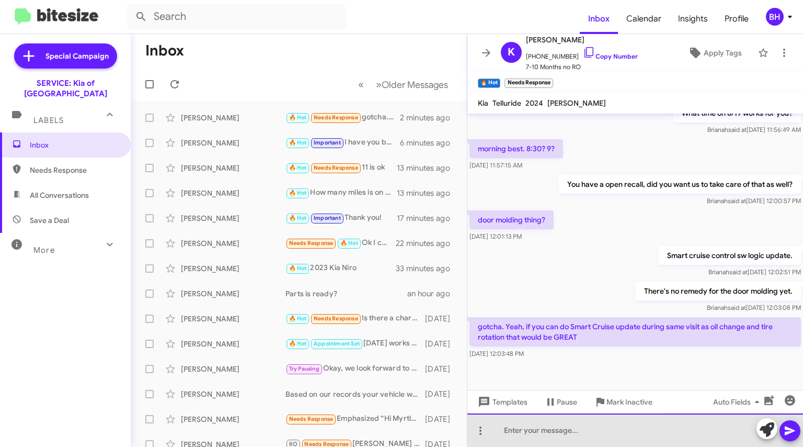
click at [533, 429] on div at bounding box center [635, 429] width 336 height 33
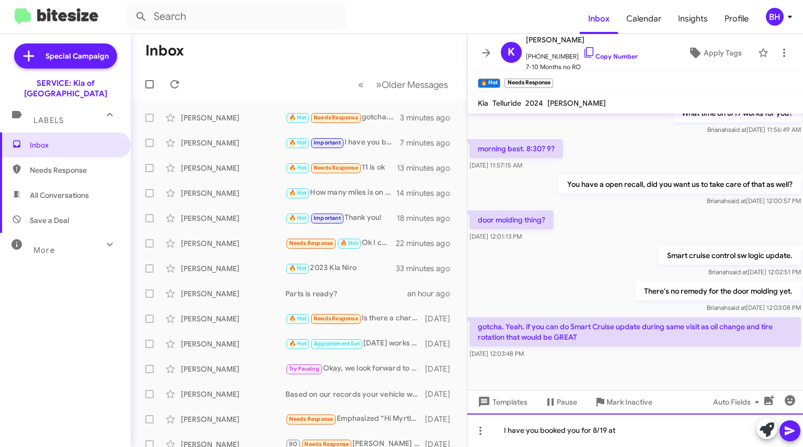
click at [636, 427] on div "I have you booked you for 8/19 at" at bounding box center [635, 429] width 336 height 33
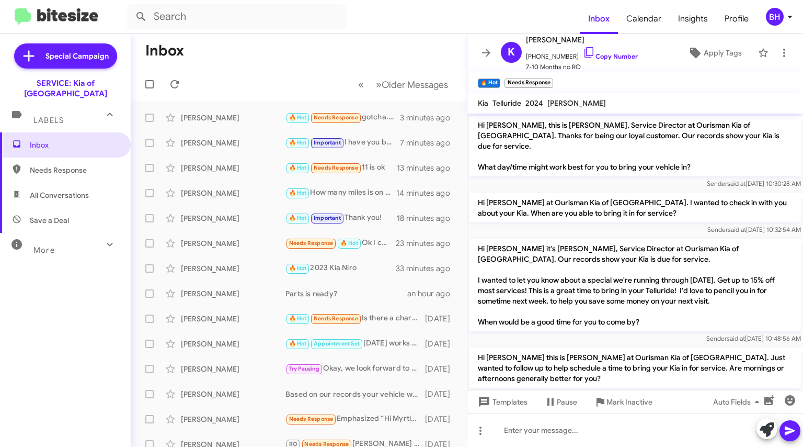
click at [224, 268] on div "[PERSON_NAME]" at bounding box center [233, 268] width 105 height 10
click at [237, 238] on div "[PERSON_NAME]" at bounding box center [233, 243] width 105 height 10
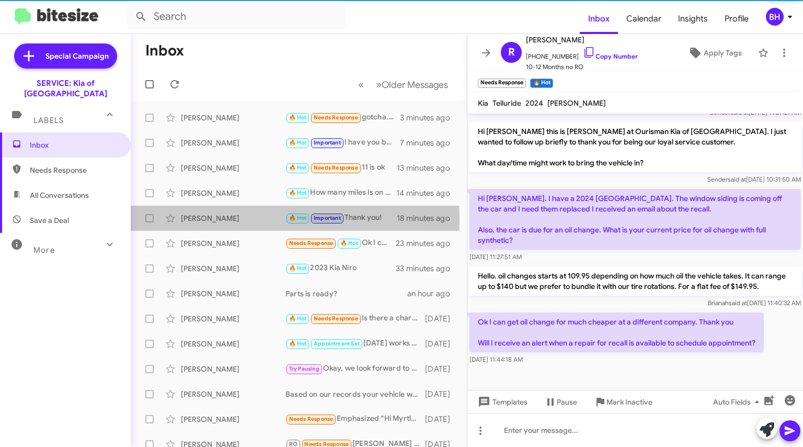
click at [239, 220] on div "[PERSON_NAME]" at bounding box center [233, 218] width 105 height 10
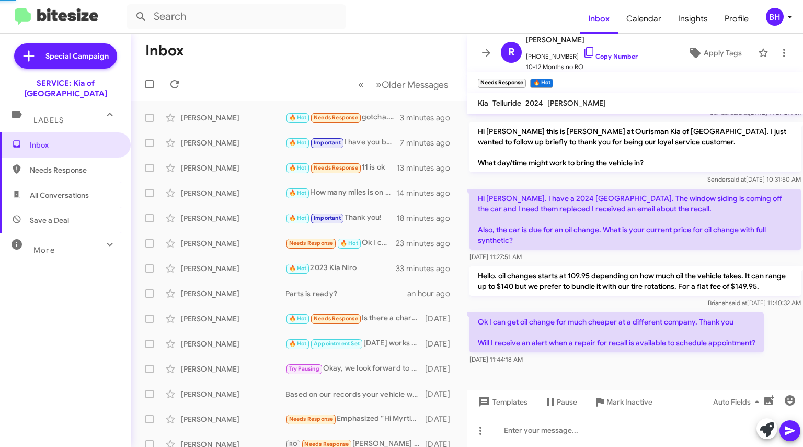
scroll to position [773, 0]
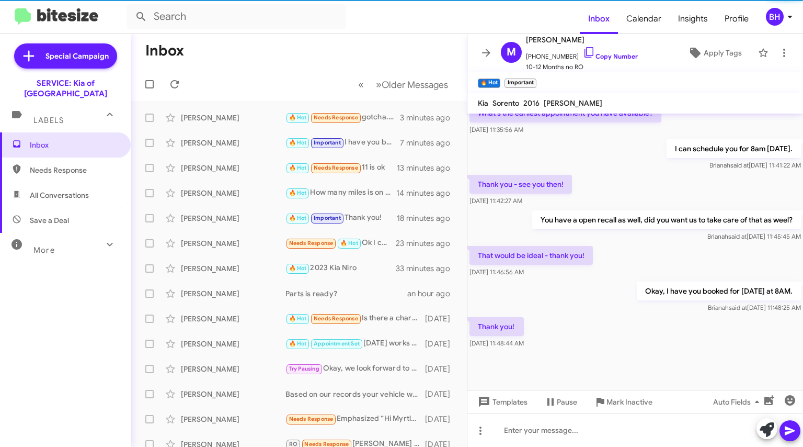
click at [242, 206] on span "Michael Kivel 🔥 Hot Important Thank you! 18 minutes ago" at bounding box center [299, 218] width 336 height 25
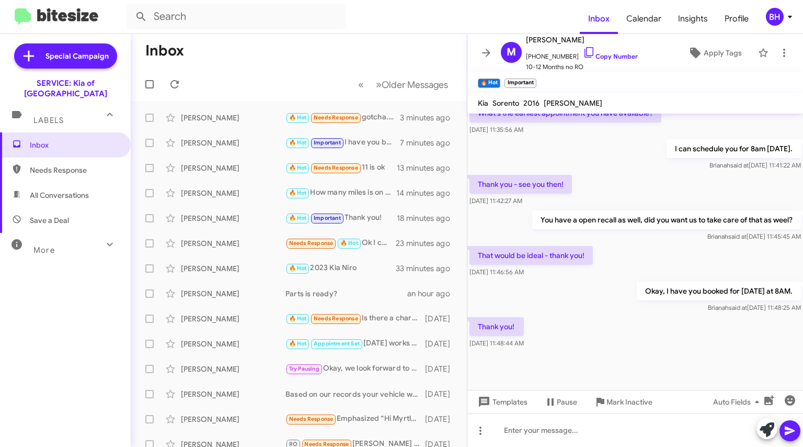
click at [242, 235] on div "Ryan Scirrotto Needs Response 🔥 Hot Ok I can get oil change for much cheaper at…" at bounding box center [299, 243] width 320 height 21
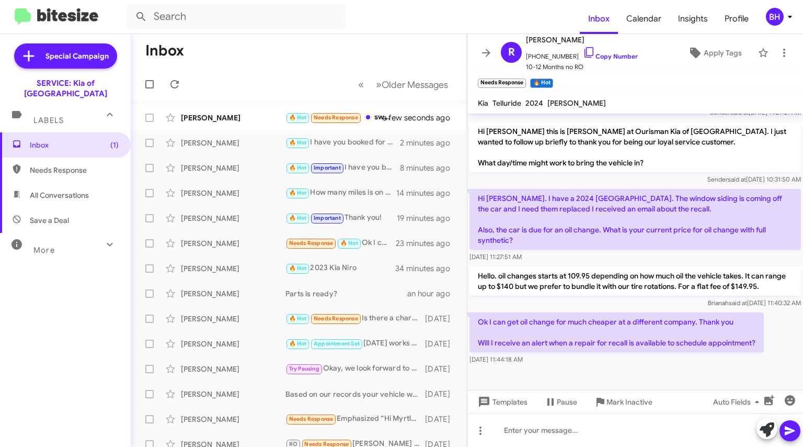
click at [583, 53] on icon at bounding box center [589, 52] width 13 height 13
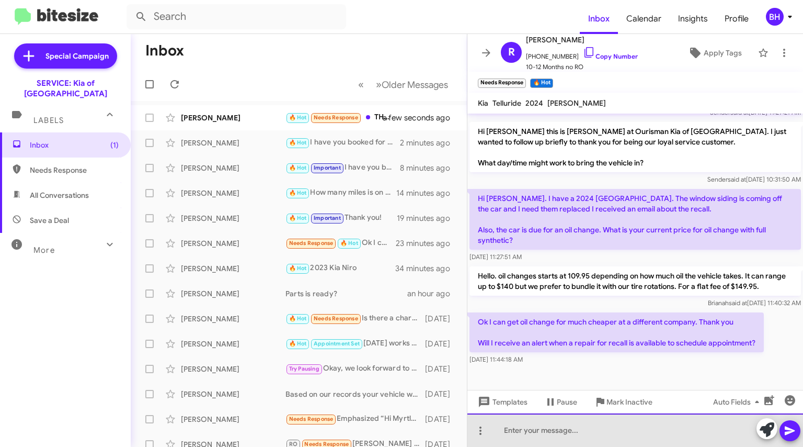
click at [637, 438] on div at bounding box center [635, 429] width 336 height 33
click at [597, 436] on div "We price match as well" at bounding box center [635, 429] width 336 height 33
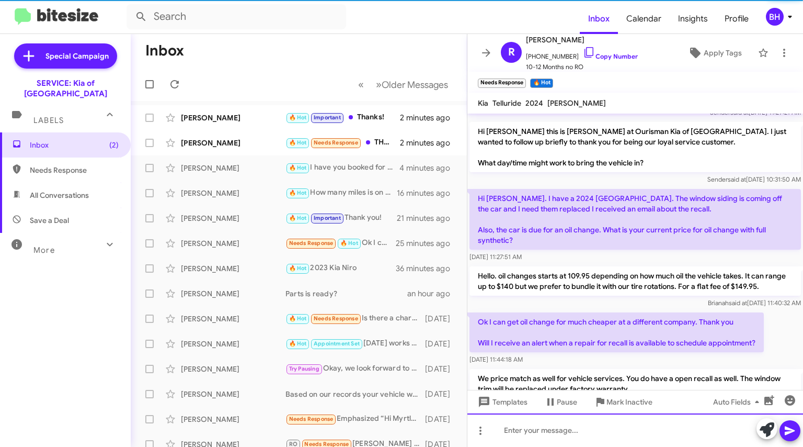
scroll to position [0, 0]
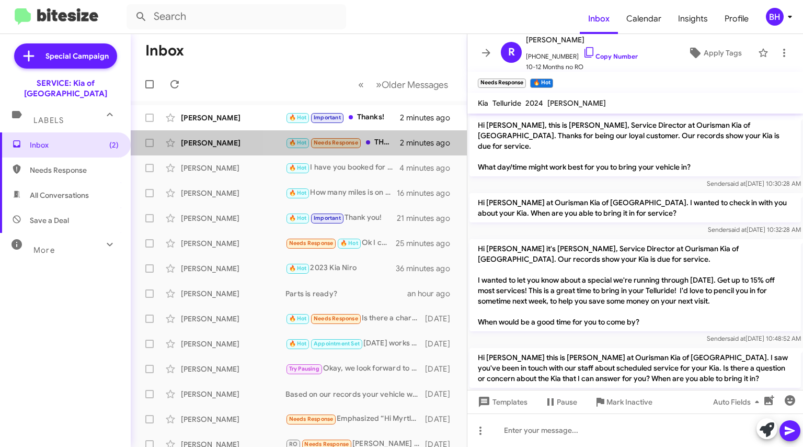
click at [400, 147] on div "🔥 Hot Needs Response THANKS!" at bounding box center [343, 142] width 115 height 12
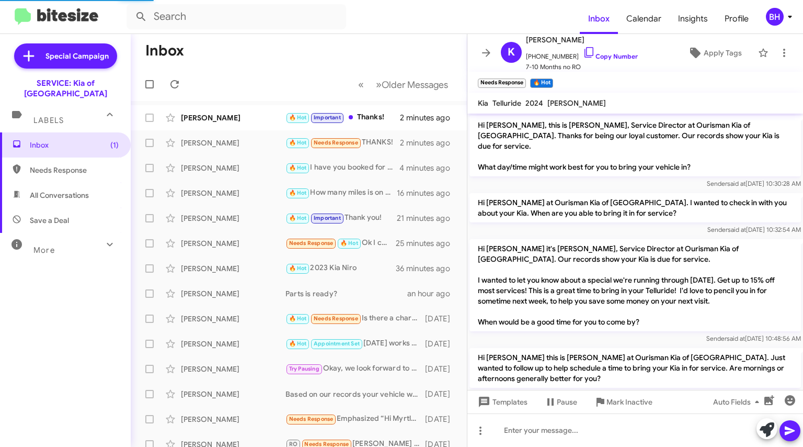
scroll to position [610, 0]
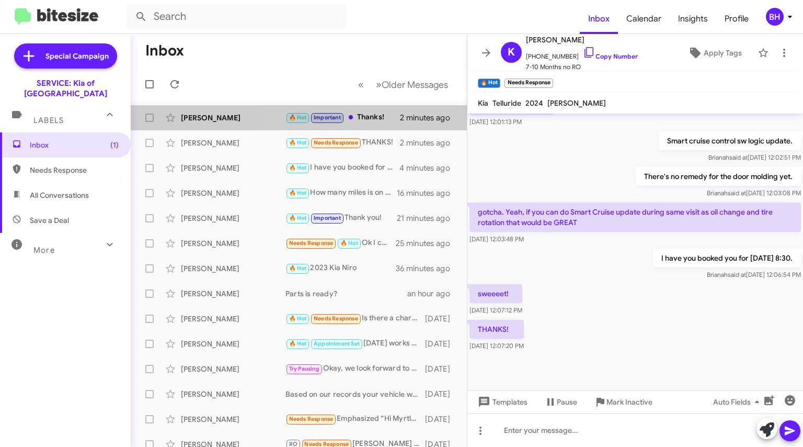
click at [385, 120] on div "🔥 Hot Important Thanks!" at bounding box center [343, 117] width 115 height 12
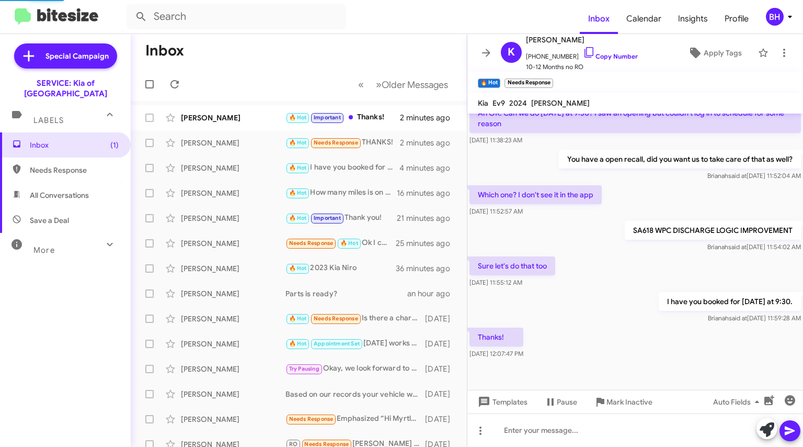
scroll to position [217, 0]
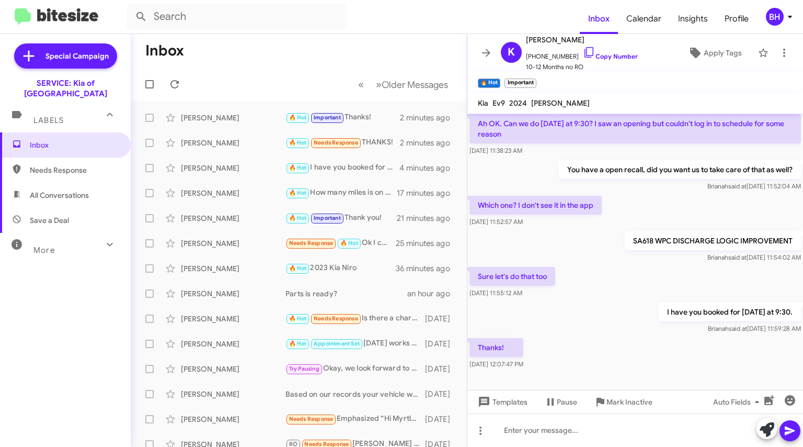
click at [385, 219] on div "🔥 Hot Important Thank you!" at bounding box center [341, 218] width 111 height 12
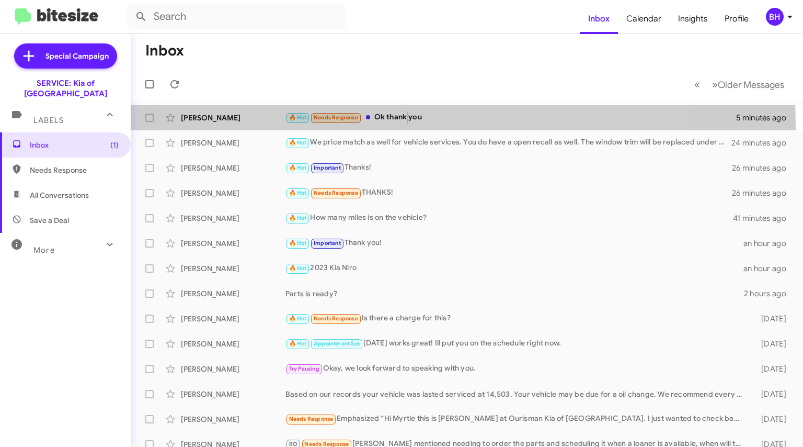
click at [408, 122] on div "🔥 Hot Needs Response Ok thank you" at bounding box center [511, 117] width 451 height 12
